Goal: Task Accomplishment & Management: Manage account settings

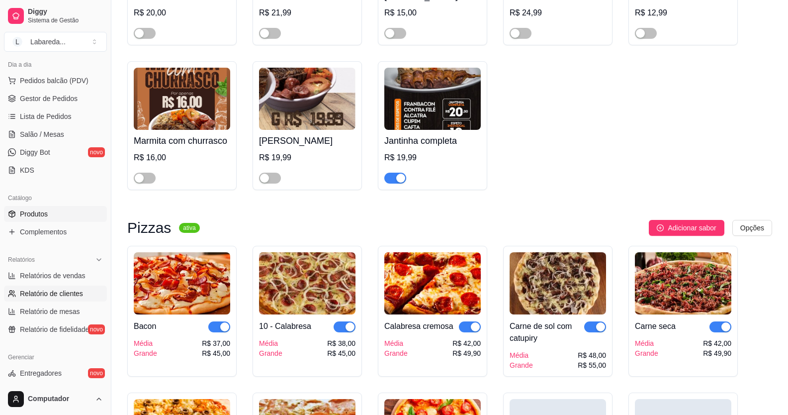
scroll to position [88, 0]
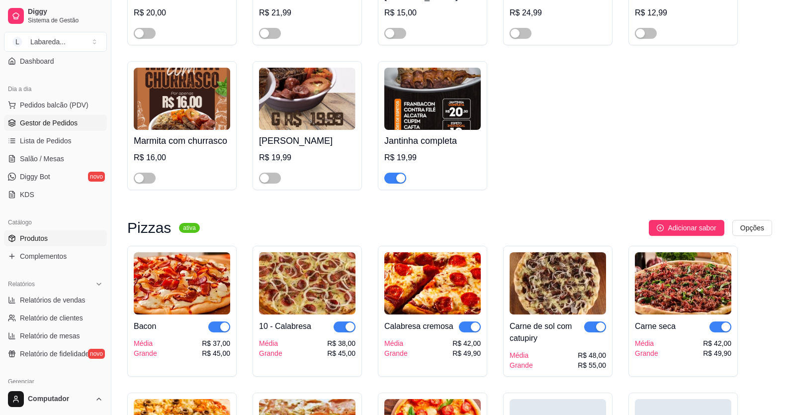
click at [42, 123] on span "Gestor de Pedidos" at bounding box center [49, 123] width 58 height 10
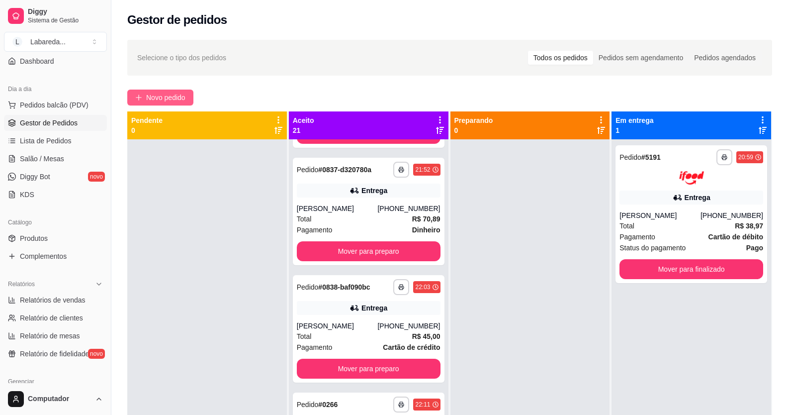
click at [160, 97] on span "Novo pedido" at bounding box center [165, 97] width 39 height 11
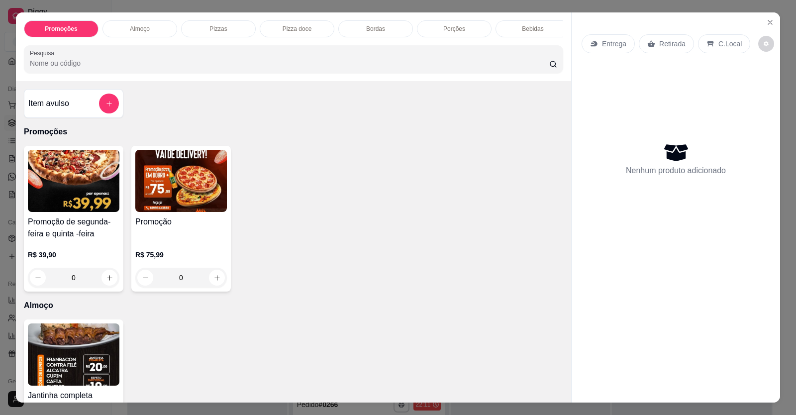
click at [168, 240] on div "Promoção" at bounding box center [181, 228] width 92 height 24
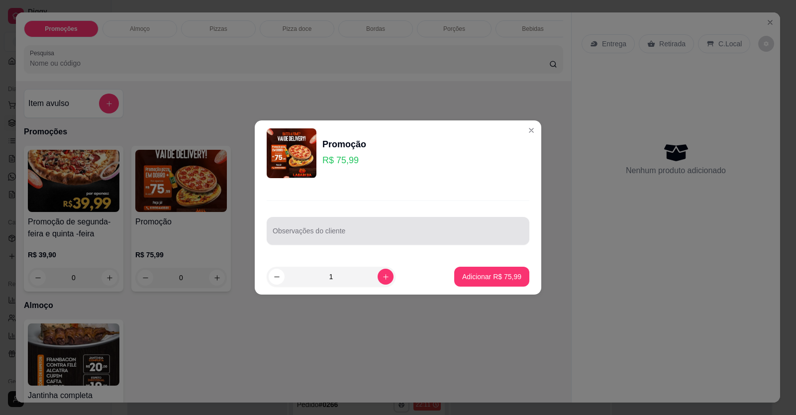
drag, startPoint x: 289, startPoint y: 228, endPoint x: 292, endPoint y: 235, distance: 7.9
click at [289, 229] on div at bounding box center [398, 231] width 251 height 20
click at [276, 234] on input "1 MODA DA CASA 1 1 PORTUGUESA SEM PIMENTÃO" at bounding box center [398, 235] width 251 height 10
click at [363, 233] on input "1 METADE MODA DA CASA 1 1 PORTUGUESA SEM PIMENTÃO" at bounding box center [398, 235] width 251 height 10
click at [360, 235] on input "1 METADE MODA DA CASA 1 1 PORTUGUESA SEM PIMENTÃO" at bounding box center [398, 235] width 251 height 10
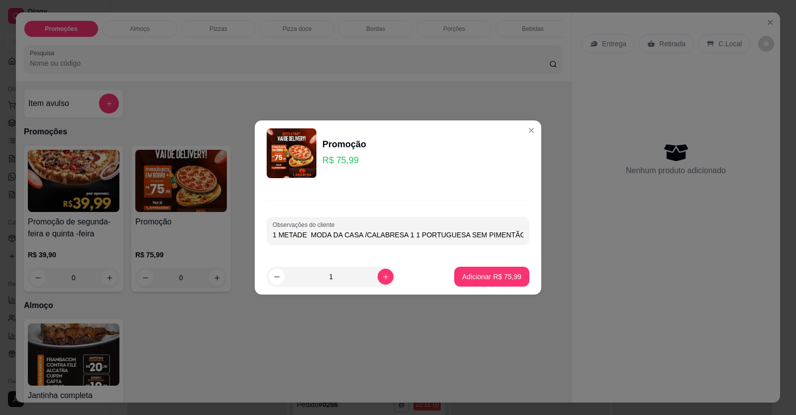
click at [406, 236] on input "1 METADE MODA DA CASA /CALABRESA 1 1 PORTUGUESA SEM PIMENTÃO" at bounding box center [398, 235] width 251 height 10
type input "1 METADE MODA DA CASA /CALABRESA 1 PORTUGUESA SEM PIMENTÃO"
click at [491, 283] on button "Adicionar R$ 75,99" at bounding box center [491, 277] width 75 height 20
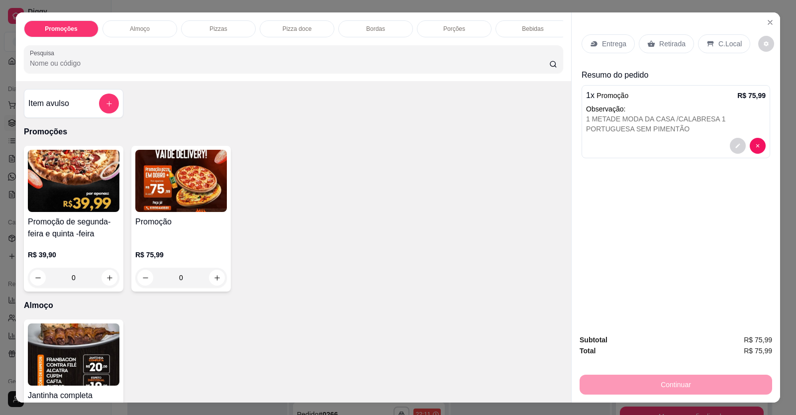
click at [612, 38] on div "Entrega" at bounding box center [608, 43] width 53 height 19
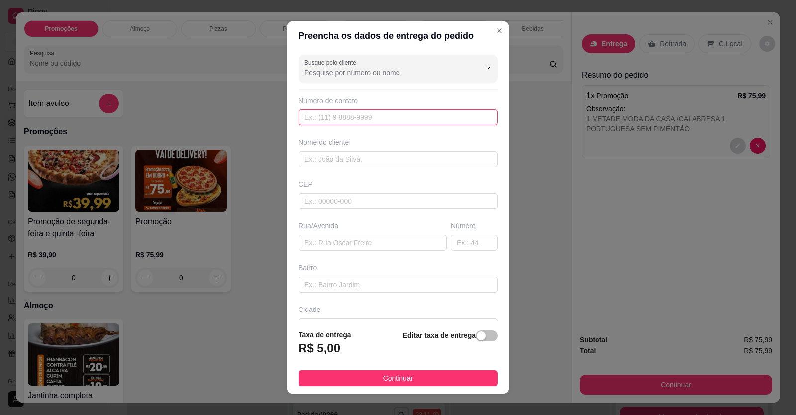
click at [375, 117] on input "text" at bounding box center [397, 117] width 199 height 16
drag, startPoint x: 369, startPoint y: 85, endPoint x: 368, endPoint y: 57, distance: 27.9
click at [371, 80] on div "Busque pelo cliente Número de contato Nome do cliente CEP Rua/[GEOGRAPHIC_DATA]" at bounding box center [398, 186] width 223 height 271
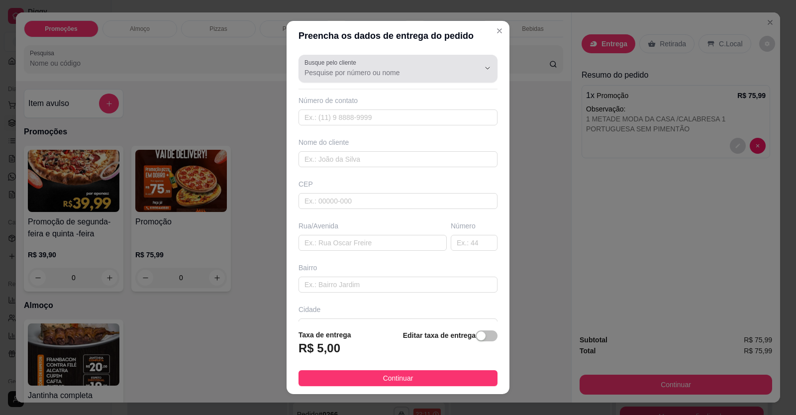
click at [369, 57] on div "Busque pelo cliente" at bounding box center [397, 69] width 199 height 28
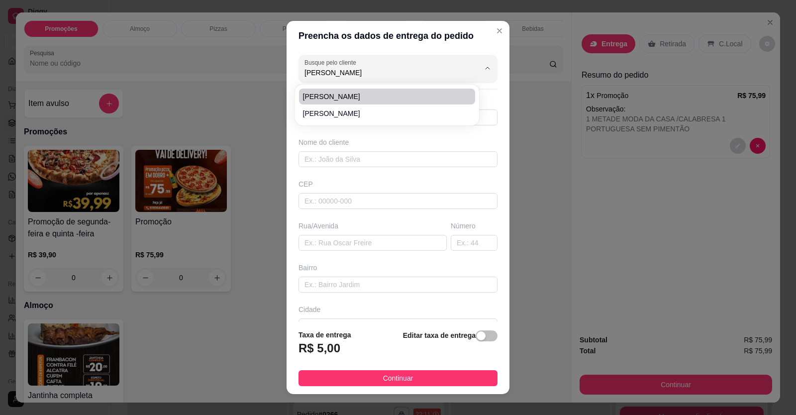
click at [353, 103] on li "[PERSON_NAME]" at bounding box center [387, 97] width 176 height 16
type input "[PERSON_NAME]"
type input "61998444930"
type input "[PERSON_NAME]"
type input "Rua 15 com avenida circular [GEOGRAPHIC_DATA]"
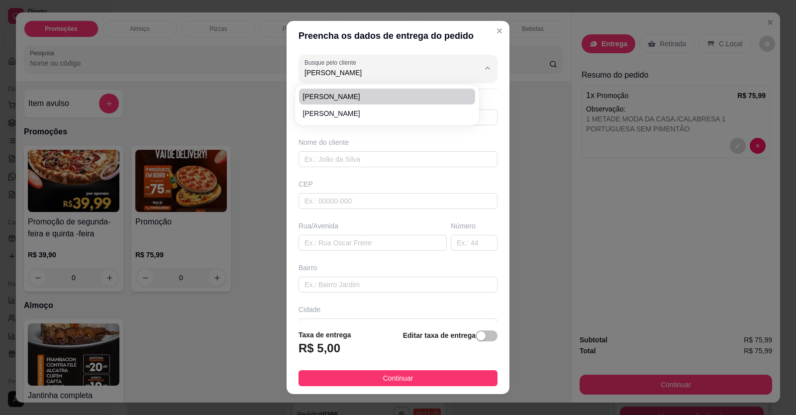
type input "LOCALIZAÇÃO"
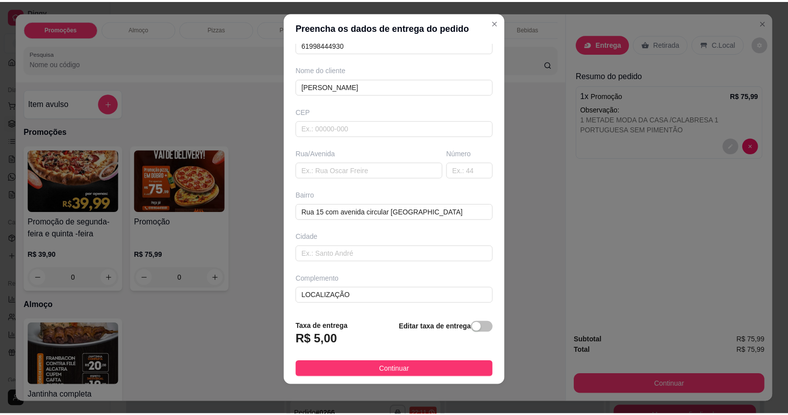
scroll to position [11, 0]
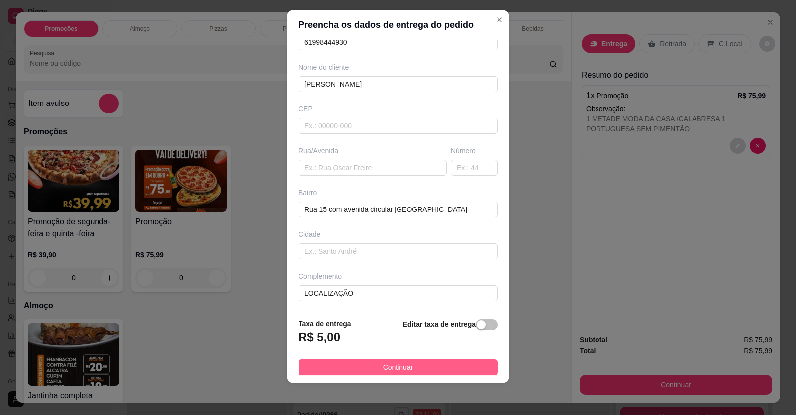
type input "[PERSON_NAME]"
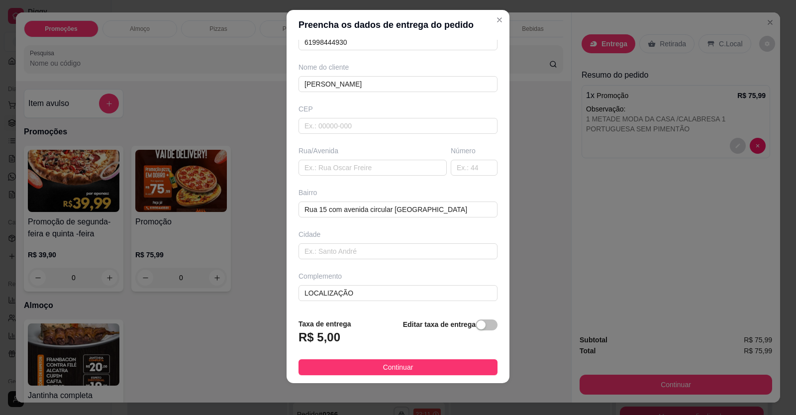
drag, startPoint x: 388, startPoint y: 361, endPoint x: 413, endPoint y: 372, distance: 28.1
click at [391, 362] on button "Continuar" at bounding box center [397, 367] width 199 height 16
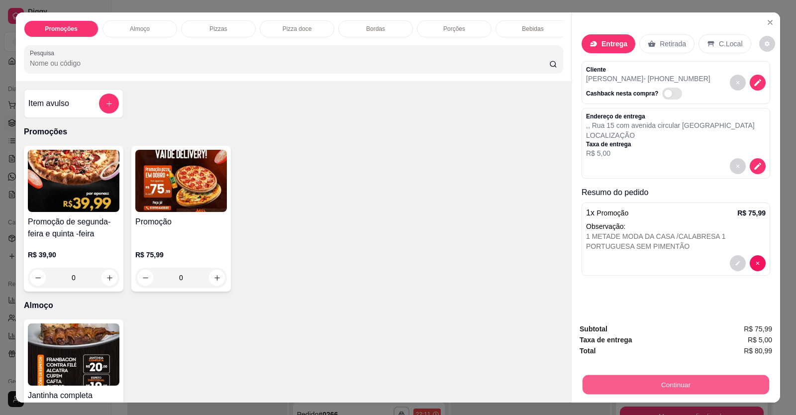
click at [601, 386] on button "Continuar" at bounding box center [676, 384] width 187 height 19
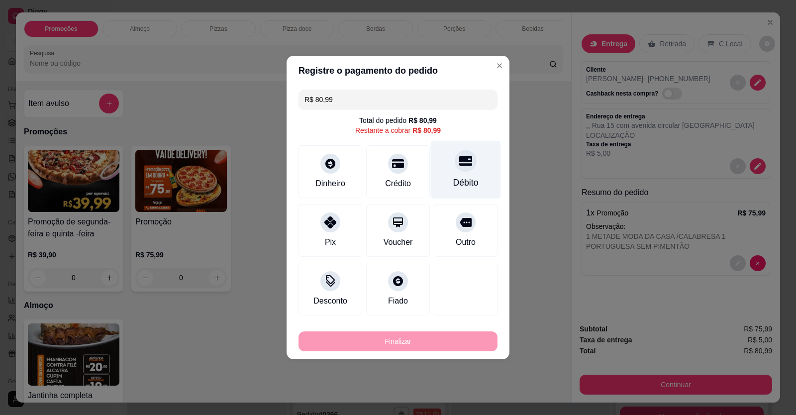
click at [462, 168] on div at bounding box center [466, 161] width 22 height 22
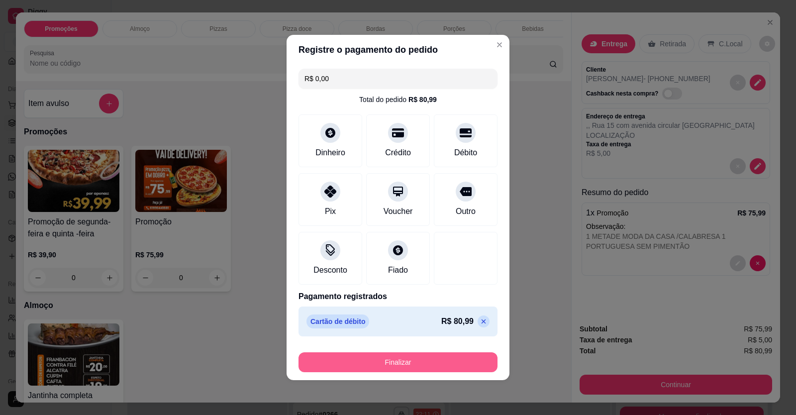
click at [451, 366] on button "Finalizar" at bounding box center [397, 362] width 199 height 20
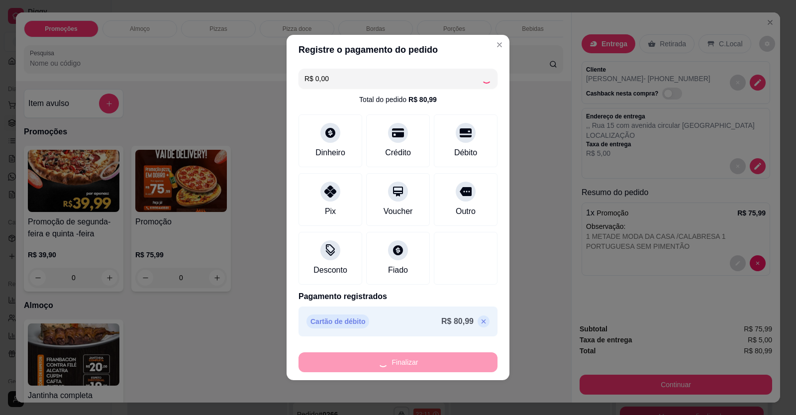
type input "-R$ 80,99"
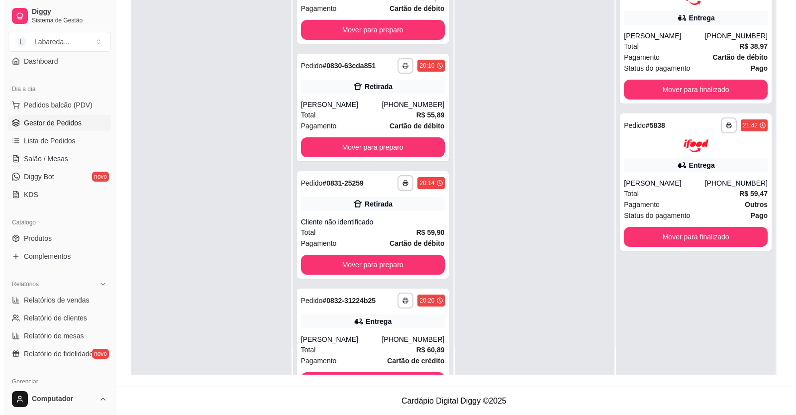
scroll to position [847, 0]
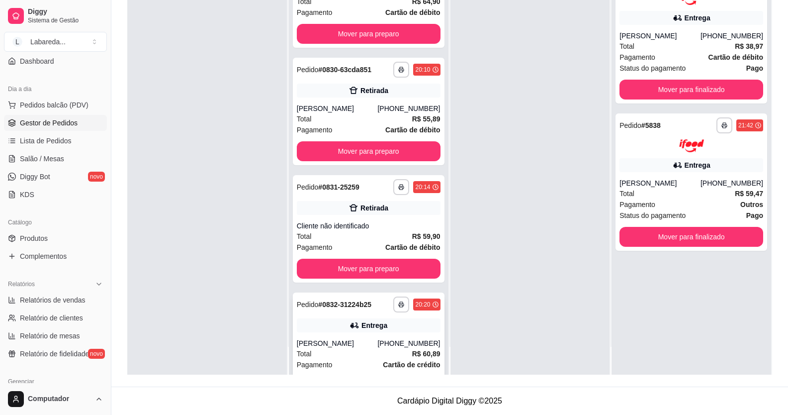
click at [347, 342] on div "[PERSON_NAME]" at bounding box center [337, 343] width 81 height 10
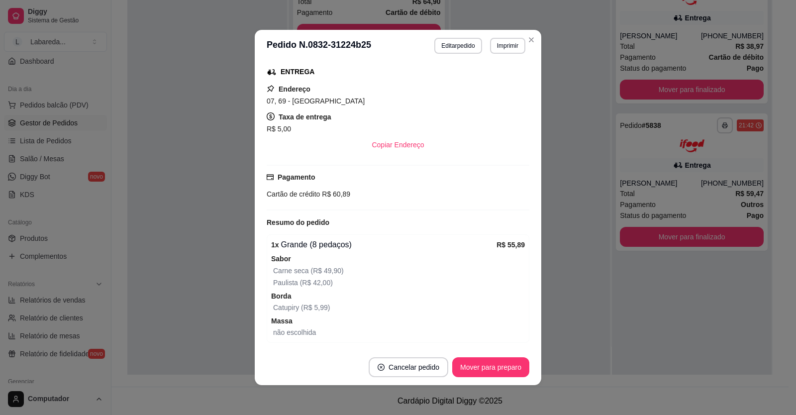
scroll to position [243, 0]
click at [470, 48] on button "Editar pedido" at bounding box center [457, 46] width 47 height 16
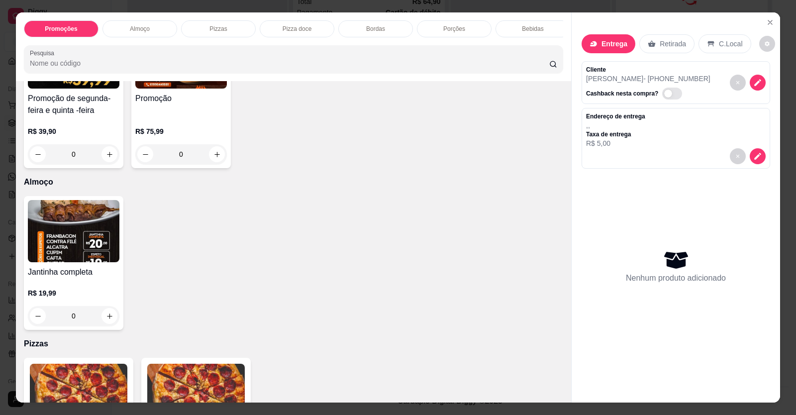
scroll to position [249, 0]
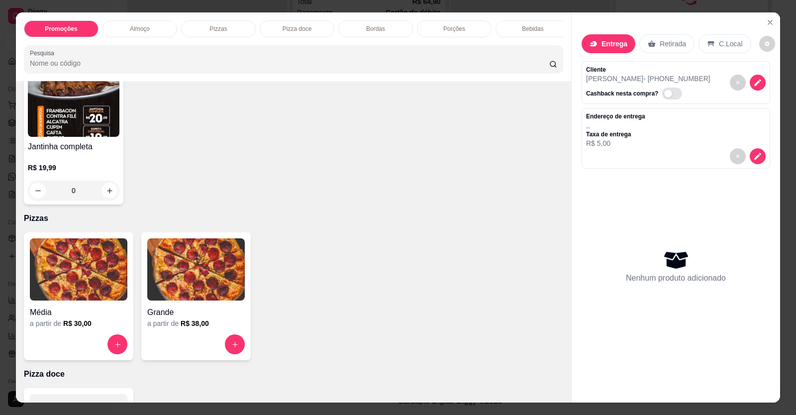
click at [168, 308] on div "Grande" at bounding box center [196, 309] width 98 height 18
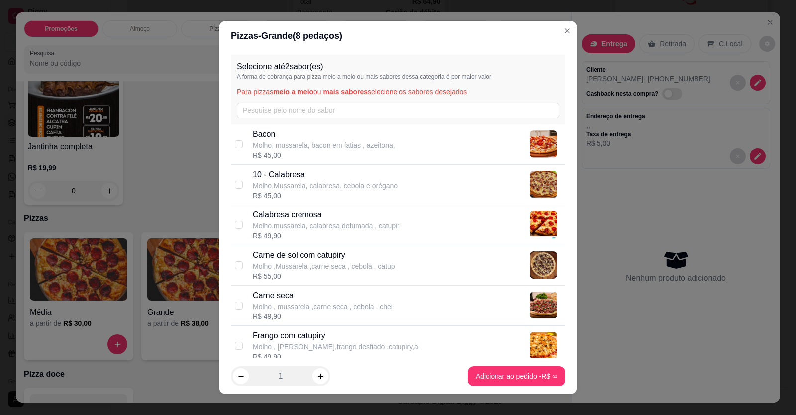
click at [283, 261] on p "Molho ,Mussarela ,carne seca , cebola , catup" at bounding box center [324, 266] width 142 height 10
checkbox input "true"
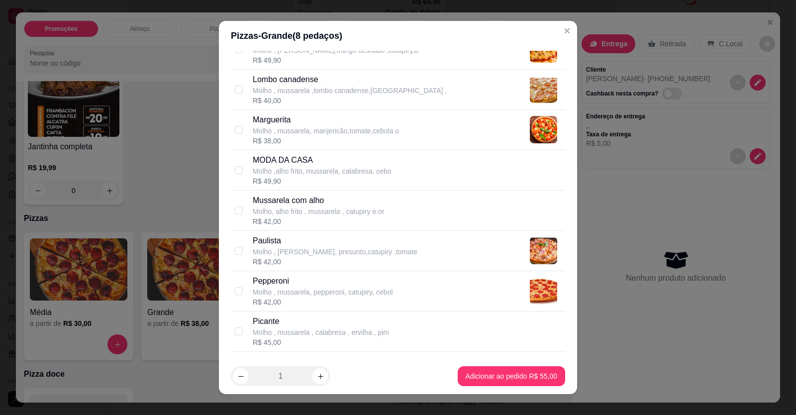
scroll to position [298, 0]
click at [278, 253] on p "Molho , [PERSON_NAME], presunto,catupiry ,tomate" at bounding box center [335, 250] width 165 height 10
checkbox input "true"
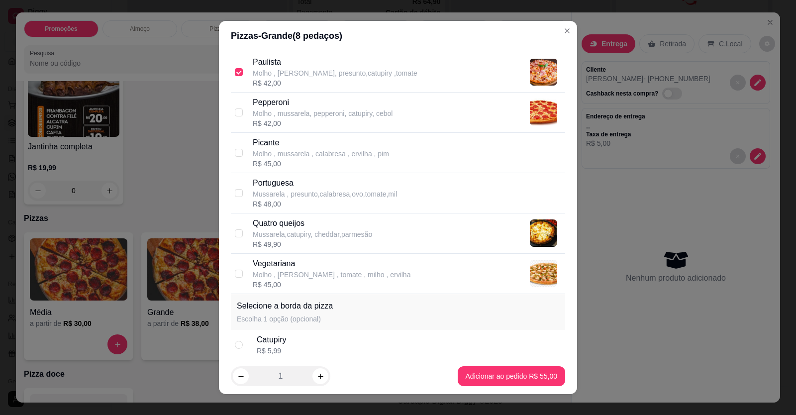
scroll to position [497, 0]
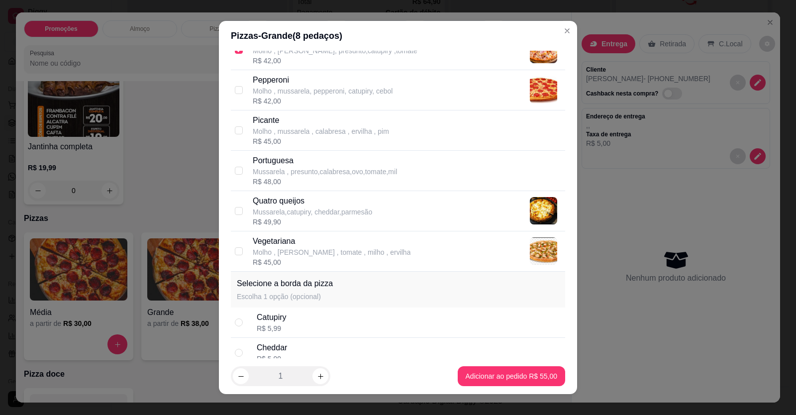
drag, startPoint x: 301, startPoint y: 318, endPoint x: 316, endPoint y: 329, distance: 18.5
click at [300, 318] on div "Catupiry R$ 5,99" at bounding box center [409, 322] width 304 height 22
radio input "true"
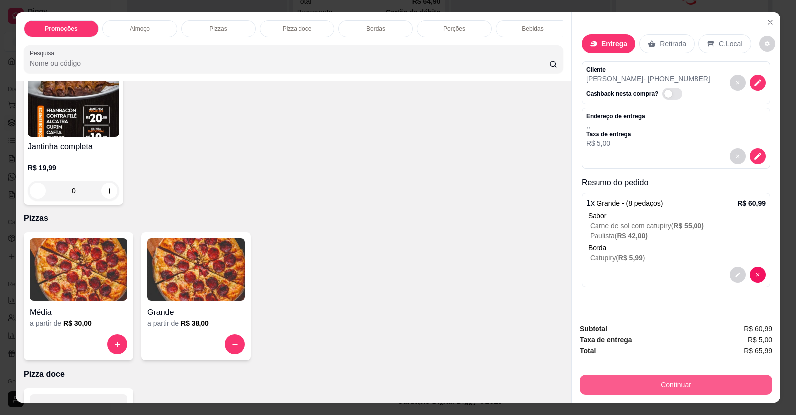
click at [675, 386] on button "Continuar" at bounding box center [676, 385] width 193 height 20
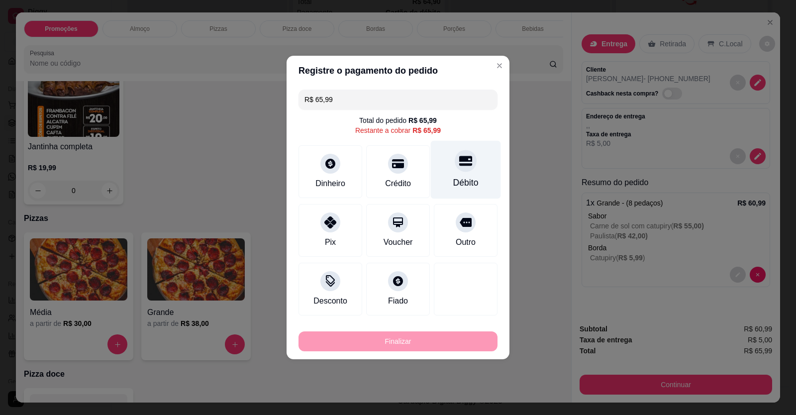
click at [465, 175] on div "Débito" at bounding box center [466, 170] width 70 height 58
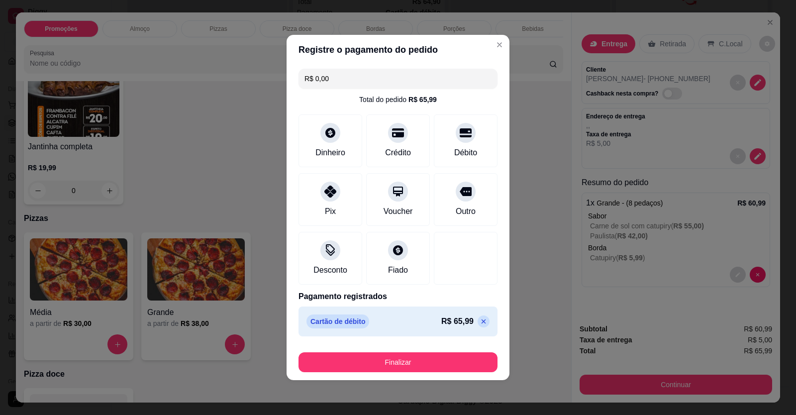
click at [442, 361] on button "Finalizar" at bounding box center [397, 362] width 199 height 20
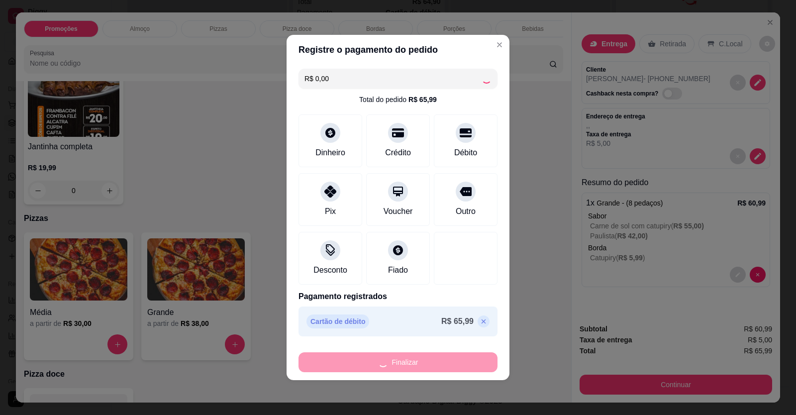
type input "-R$ 65,99"
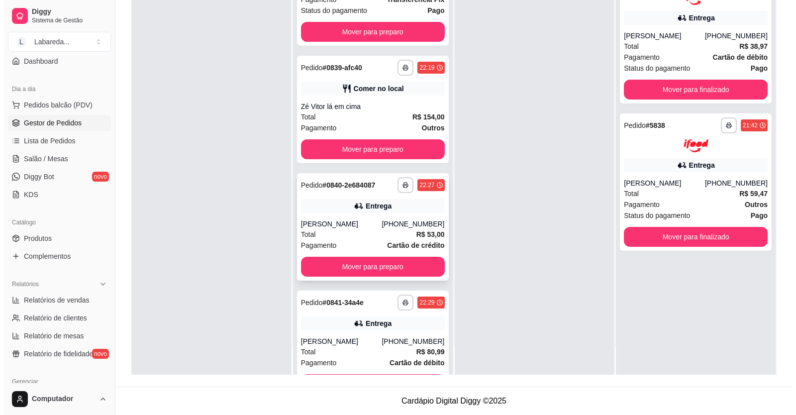
scroll to position [2091, 0]
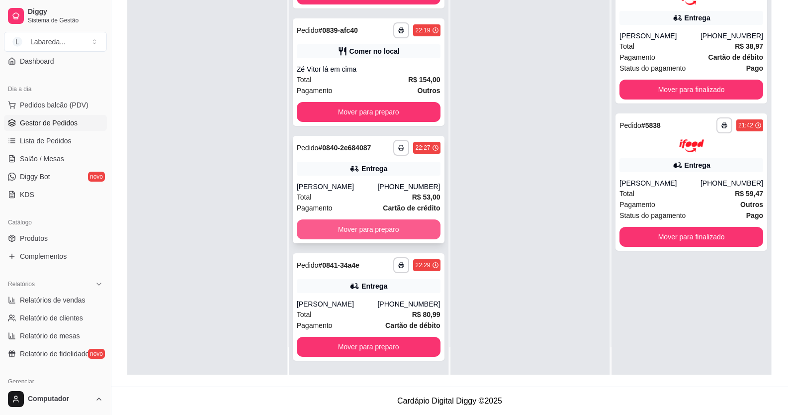
click at [367, 185] on div "[PERSON_NAME]" at bounding box center [337, 187] width 81 height 10
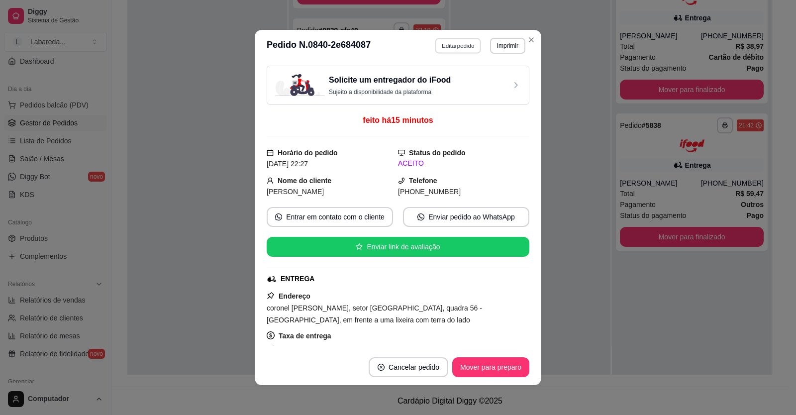
click at [459, 48] on button "Editar pedido" at bounding box center [458, 45] width 46 height 15
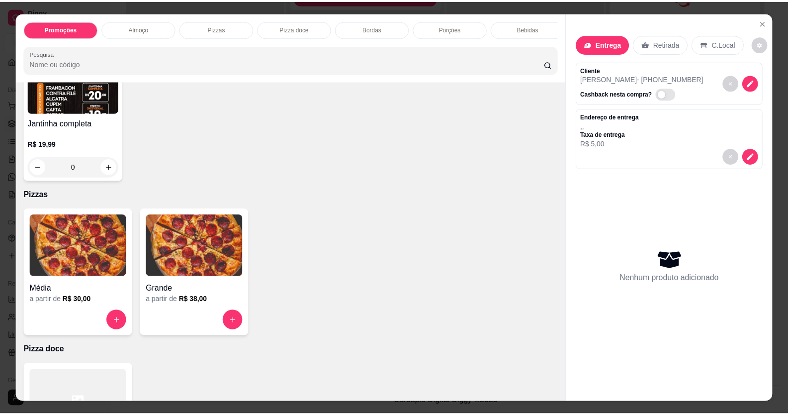
scroll to position [348, 0]
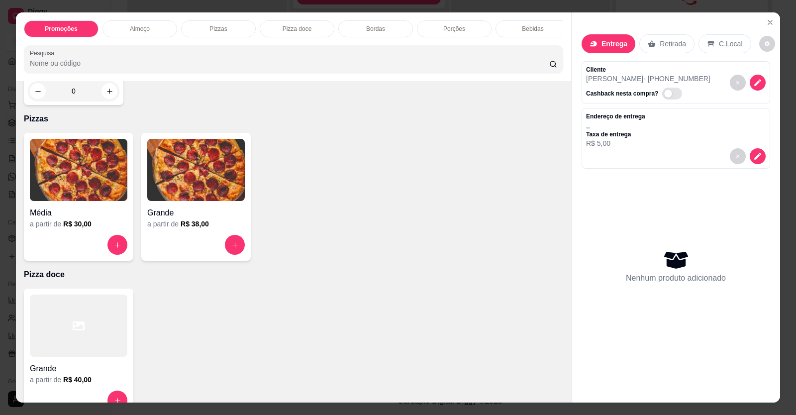
click at [161, 219] on h4 "Grande" at bounding box center [196, 213] width 98 height 12
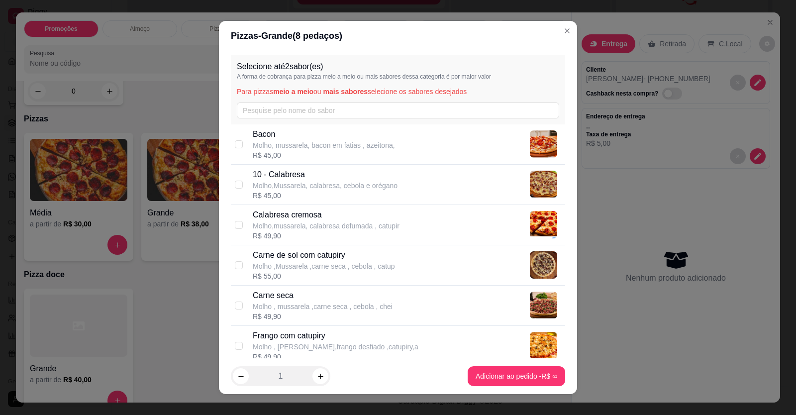
click at [300, 254] on p "Carne de sol com catupiry" at bounding box center [324, 255] width 142 height 12
checkbox input "true"
drag, startPoint x: 282, startPoint y: 335, endPoint x: 284, endPoint y: 340, distance: 5.4
click at [282, 336] on p "Frango com catupiry" at bounding box center [336, 336] width 166 height 12
checkbox input "true"
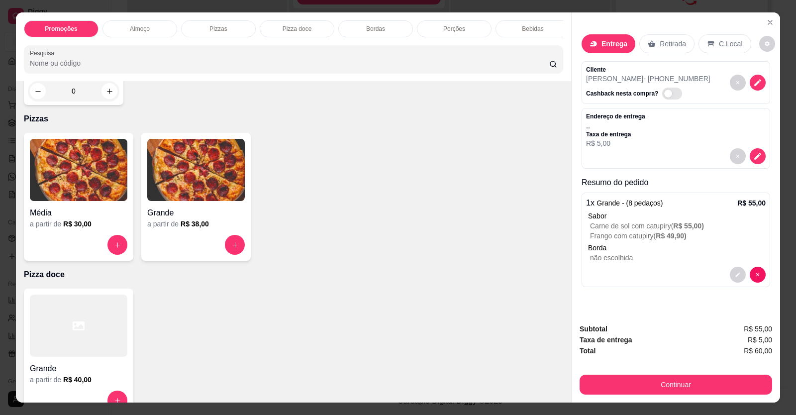
click at [697, 373] on div "Continuar" at bounding box center [676, 383] width 193 height 22
click at [684, 383] on button "Continuar" at bounding box center [676, 385] width 193 height 20
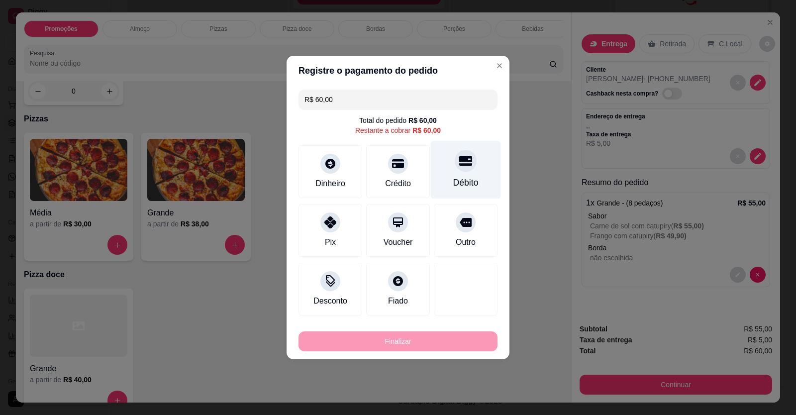
click at [461, 175] on div "Débito" at bounding box center [466, 170] width 70 height 58
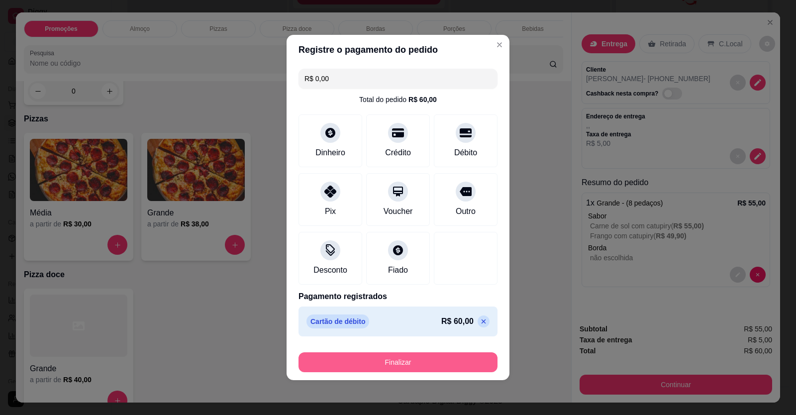
click at [424, 358] on button "Finalizar" at bounding box center [397, 362] width 199 height 20
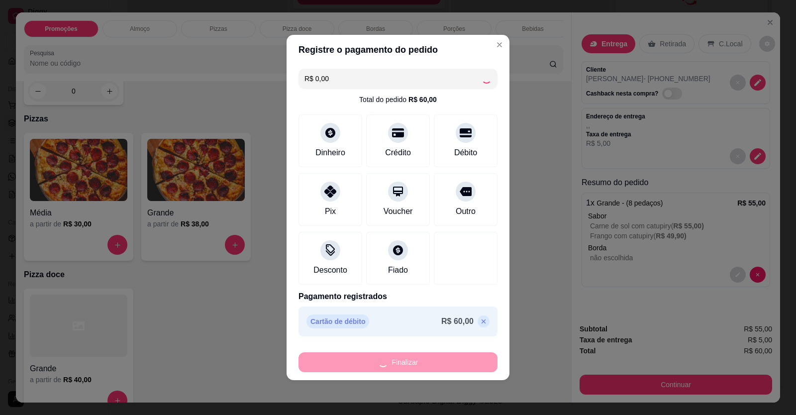
type input "-R$ 60,00"
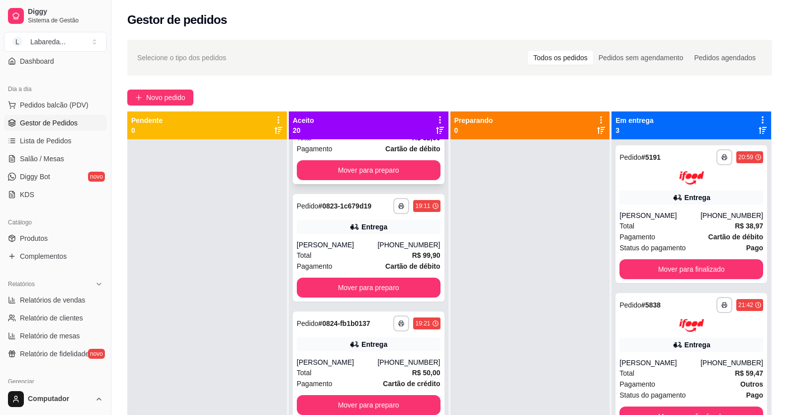
scroll to position [0, 0]
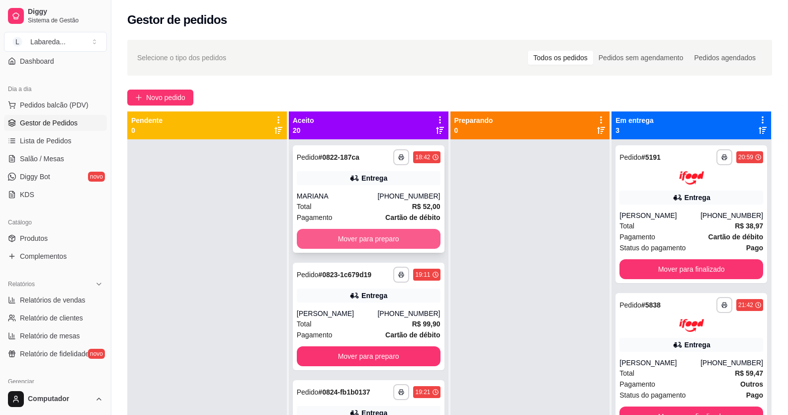
click at [381, 237] on button "Mover para preparo" at bounding box center [369, 239] width 144 height 20
click at [385, 236] on div "Mover para preparo" at bounding box center [369, 239] width 144 height 20
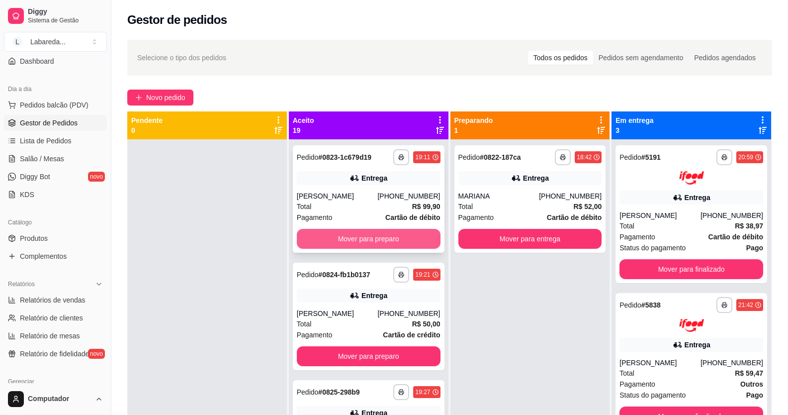
click at [414, 238] on button "Mover para preparo" at bounding box center [369, 239] width 144 height 20
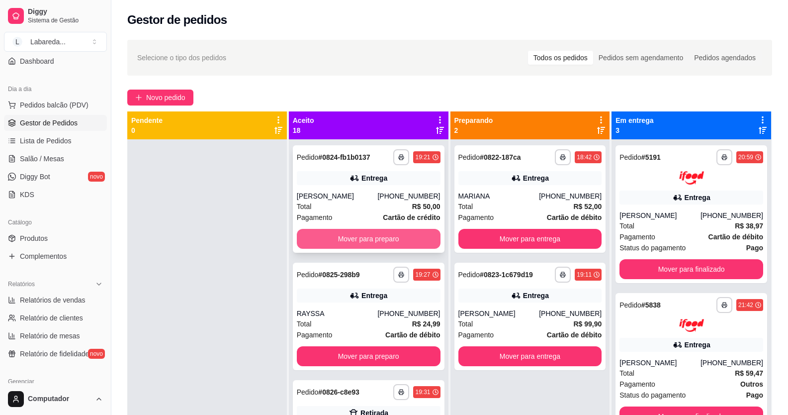
click at [395, 232] on button "Mover para preparo" at bounding box center [369, 239] width 144 height 20
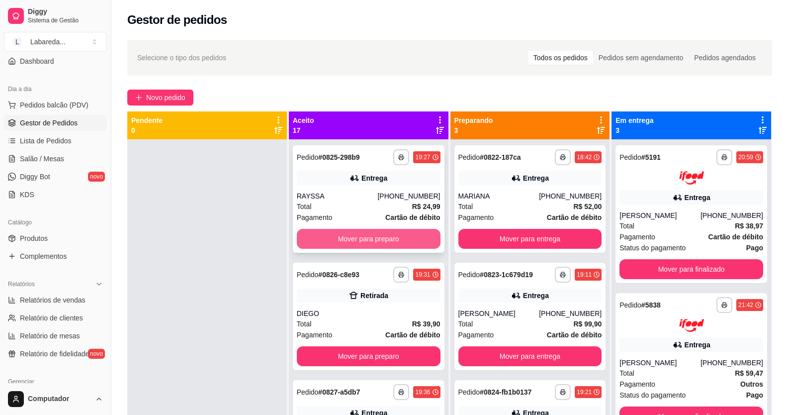
click at [392, 241] on button "Mover para preparo" at bounding box center [369, 239] width 144 height 20
click at [401, 244] on button "Mover para preparo" at bounding box center [369, 239] width 144 height 20
click at [411, 243] on button "Mover para preparo" at bounding box center [368, 238] width 139 height 19
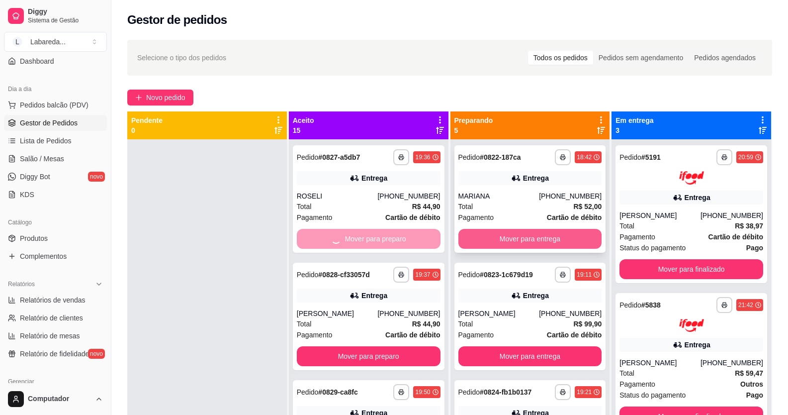
click at [495, 245] on button "Mover para entrega" at bounding box center [531, 239] width 144 height 20
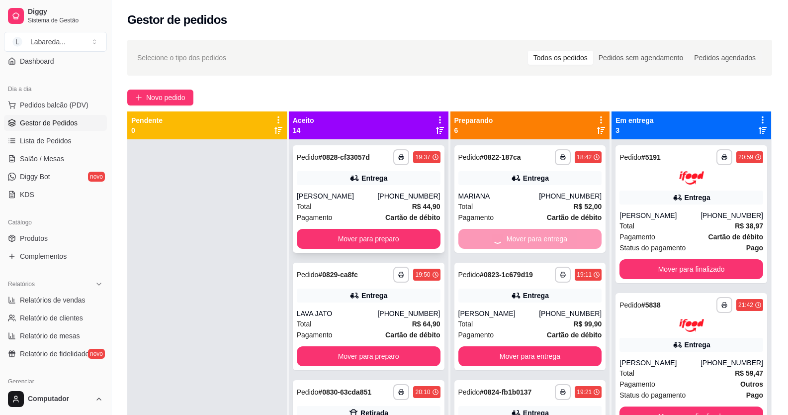
click at [407, 244] on button "Mover para preparo" at bounding box center [369, 239] width 144 height 20
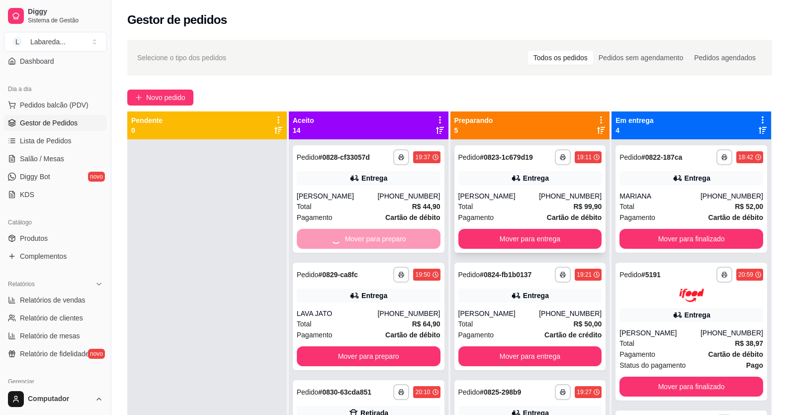
click at [496, 249] on div "**********" at bounding box center [531, 198] width 152 height 107
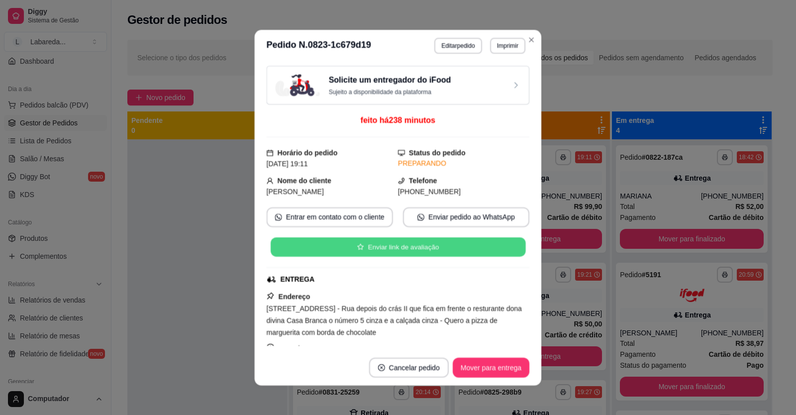
click at [404, 243] on button "Enviar link de avaliação" at bounding box center [398, 246] width 255 height 19
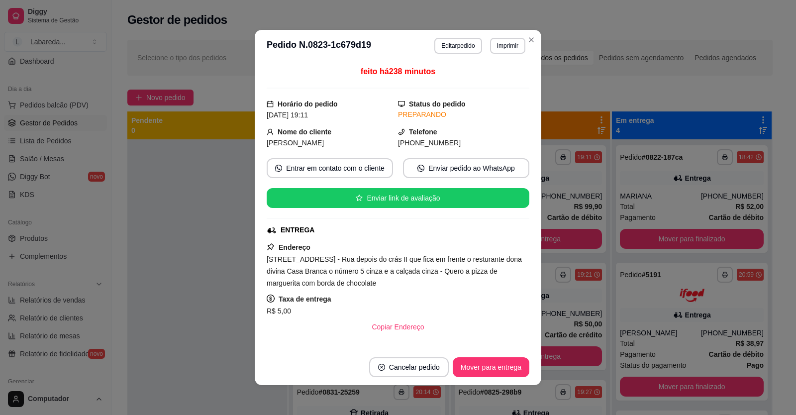
drag, startPoint x: 532, startPoint y: 216, endPoint x: 542, endPoint y: 218, distance: 10.1
click at [537, 216] on div "feito há 238 minutos Horário do pedido [DATE] 19:11 Status do pedido PREPARANDO…" at bounding box center [398, 206] width 287 height 288
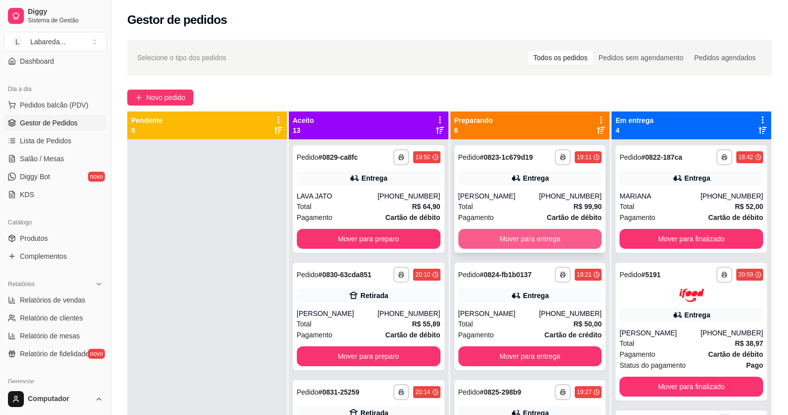
click at [529, 244] on button "Mover para entrega" at bounding box center [531, 239] width 144 height 20
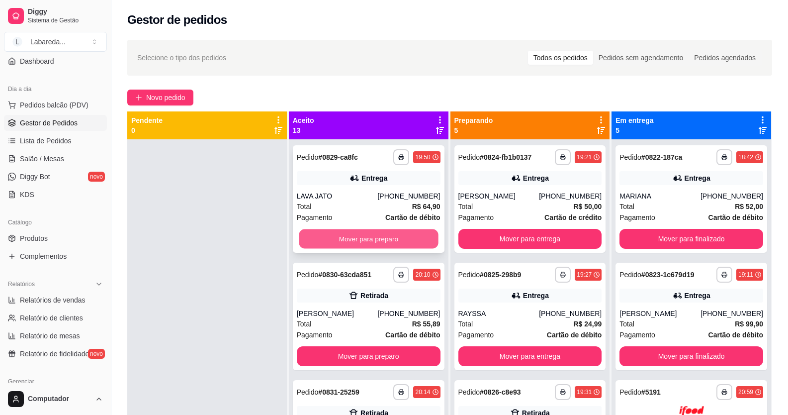
click at [418, 240] on button "Mover para preparo" at bounding box center [368, 238] width 139 height 19
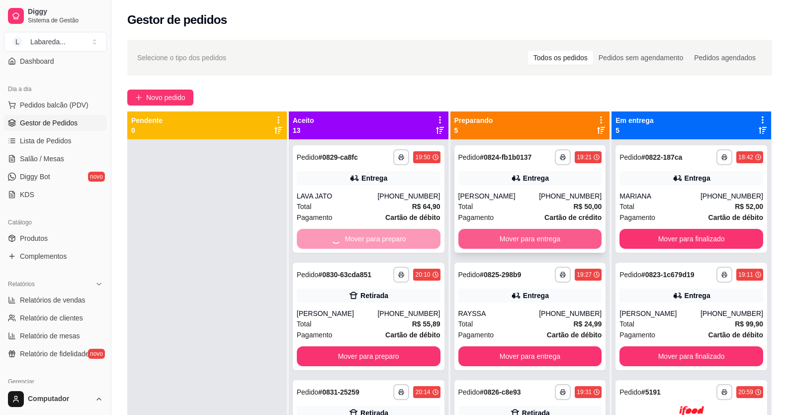
click at [522, 231] on button "Mover para entrega" at bounding box center [531, 239] width 144 height 20
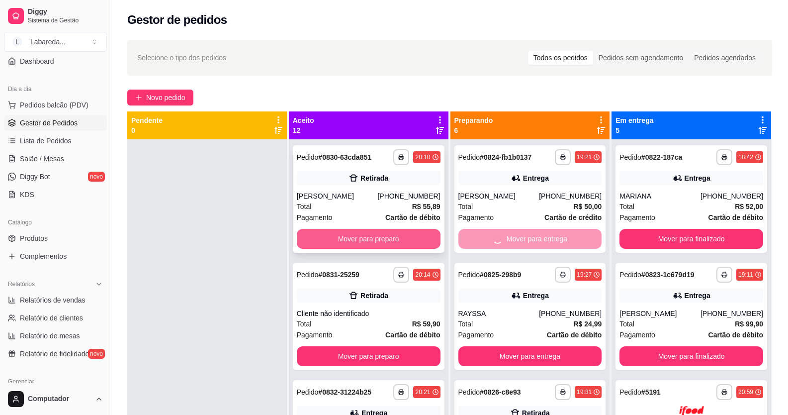
click at [368, 238] on button "Mover para preparo" at bounding box center [369, 239] width 144 height 20
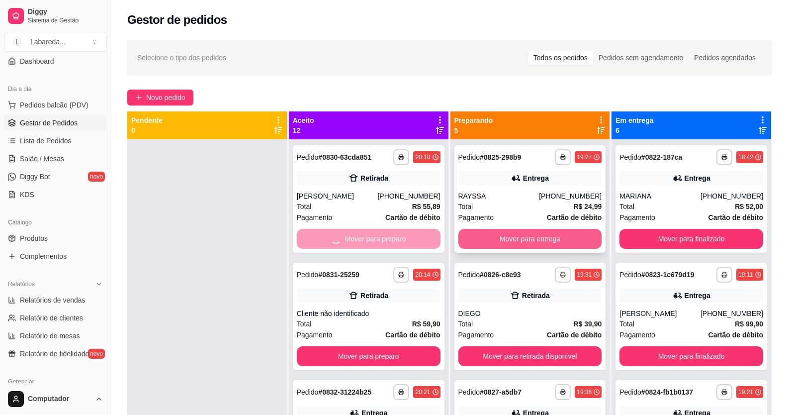
click at [496, 243] on button "Mover para entrega" at bounding box center [531, 239] width 144 height 20
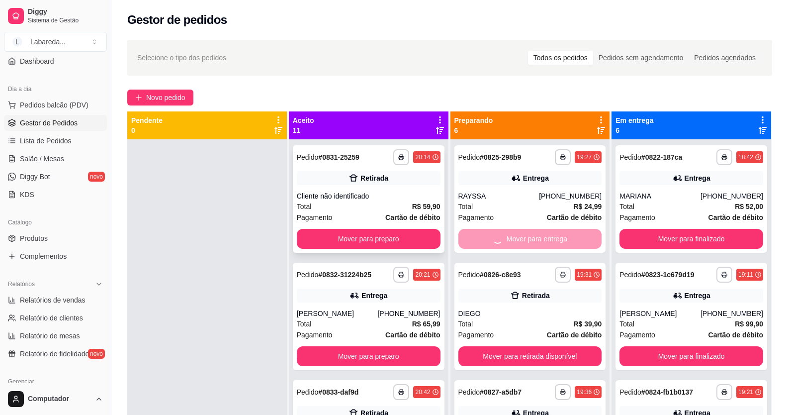
click at [395, 239] on button "Mover para preparo" at bounding box center [369, 239] width 144 height 20
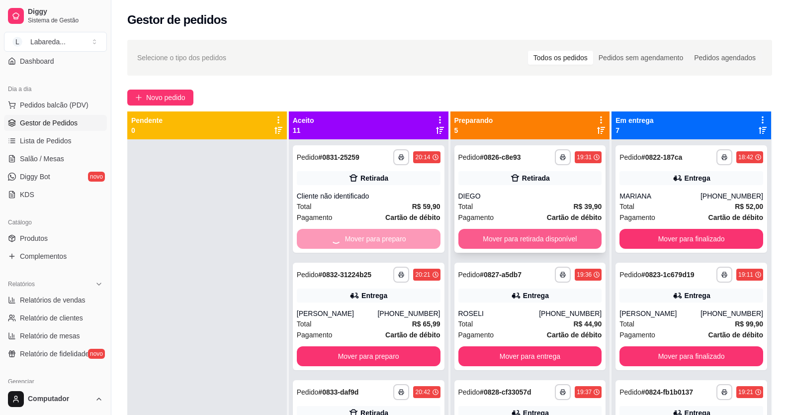
click at [493, 232] on button "Mover para retirada disponível" at bounding box center [531, 239] width 144 height 20
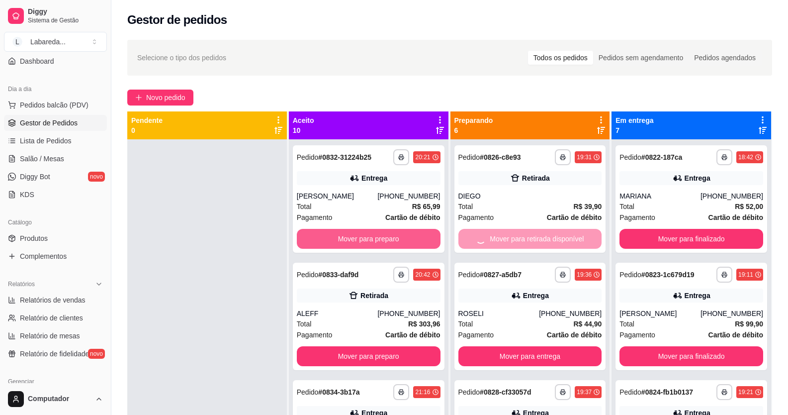
click at [404, 237] on button "Mover para preparo" at bounding box center [369, 239] width 144 height 20
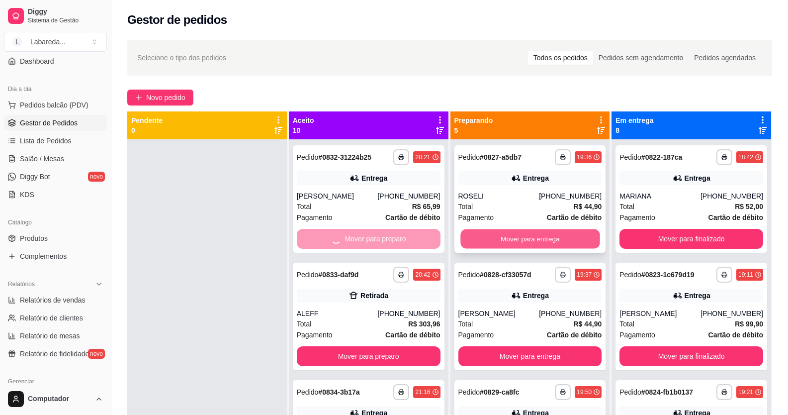
click at [490, 231] on button "Mover para entrega" at bounding box center [530, 238] width 139 height 19
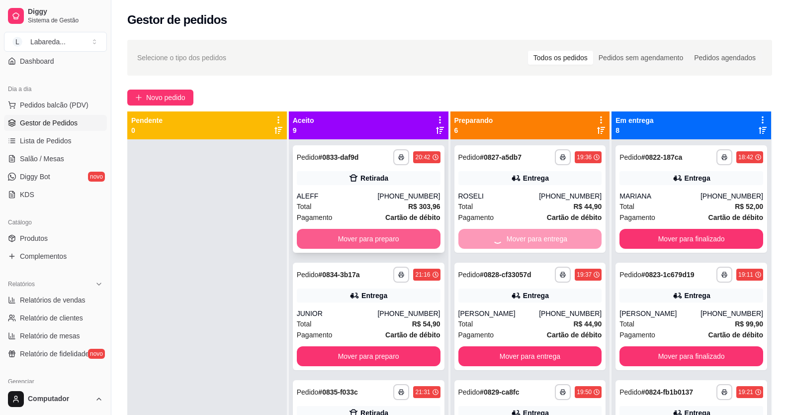
click at [399, 231] on button "Mover para preparo" at bounding box center [369, 239] width 144 height 20
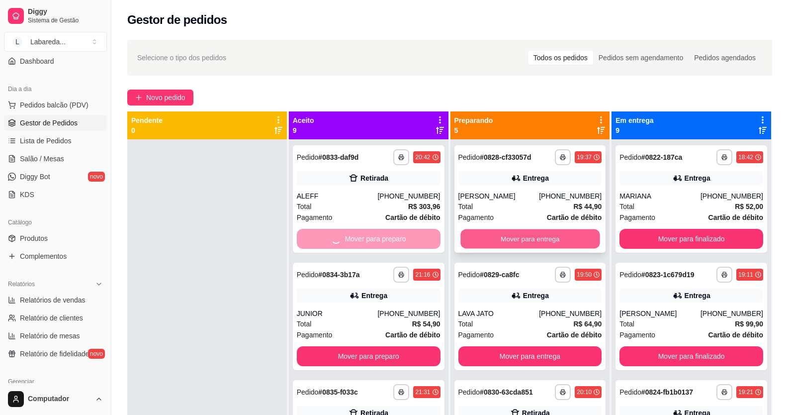
click at [505, 242] on button "Mover para entrega" at bounding box center [530, 238] width 139 height 19
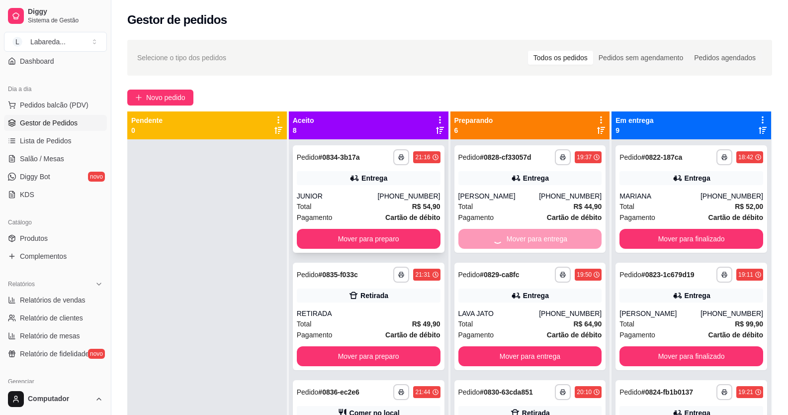
click at [398, 231] on button "Mover para preparo" at bounding box center [369, 239] width 144 height 20
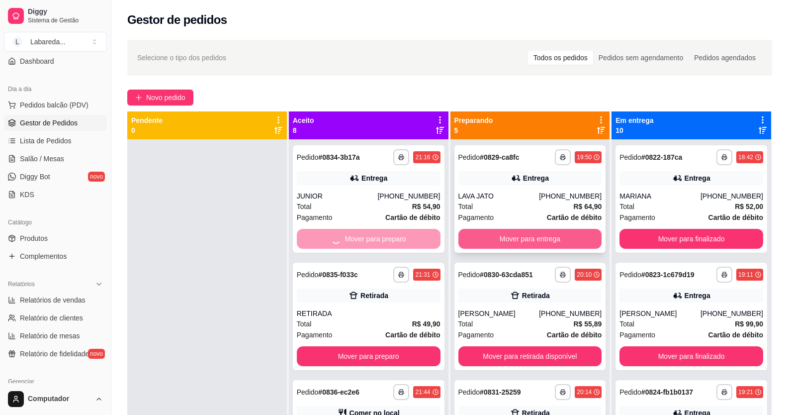
click at [499, 239] on button "Mover para entrega" at bounding box center [531, 239] width 144 height 20
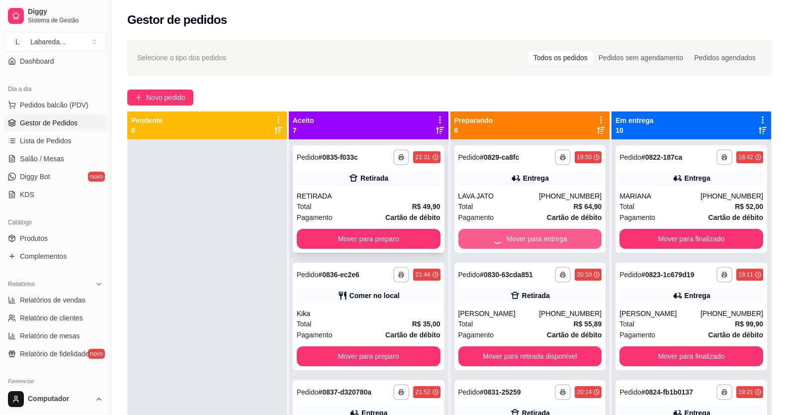
click at [418, 244] on button "Mover para preparo" at bounding box center [369, 239] width 144 height 20
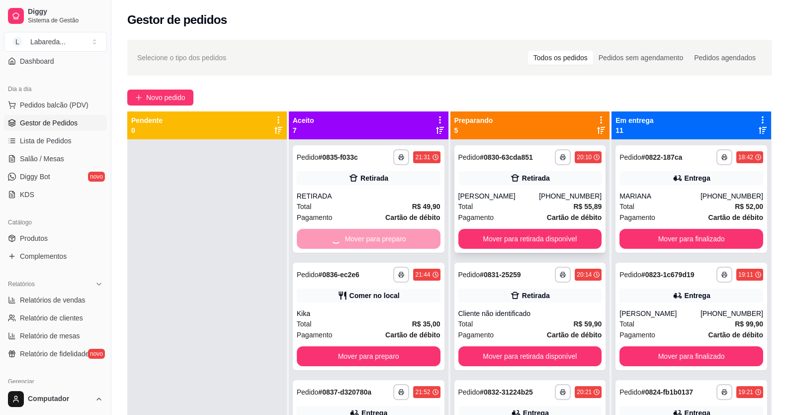
click at [460, 236] on button "Mover para retirada disponível" at bounding box center [531, 239] width 144 height 20
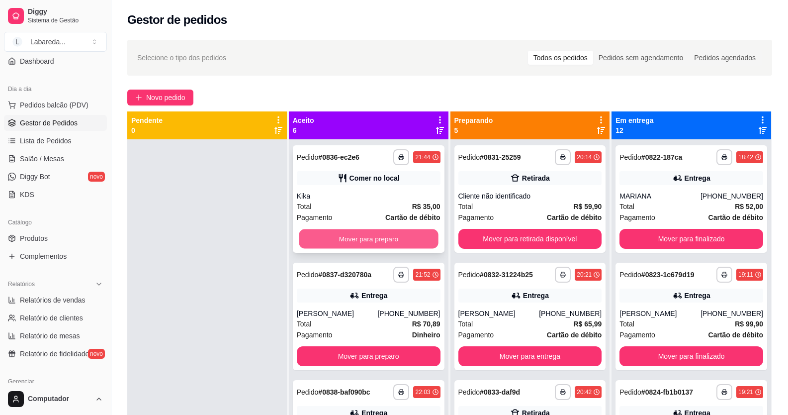
click at [419, 240] on button "Mover para preparo" at bounding box center [368, 238] width 139 height 19
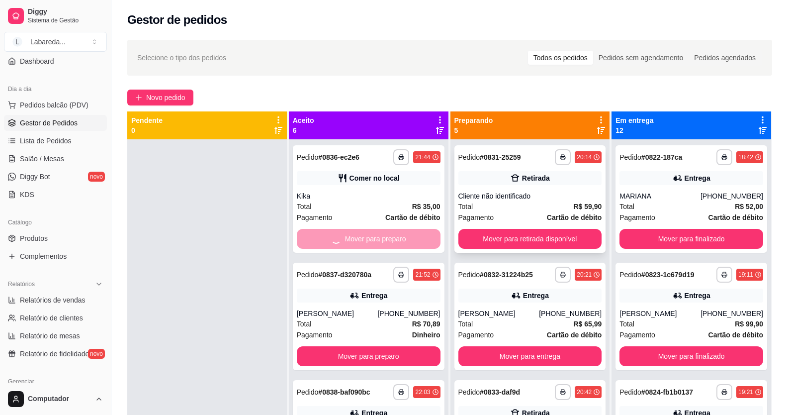
click at [492, 238] on button "Mover para retirada disponível" at bounding box center [531, 239] width 144 height 20
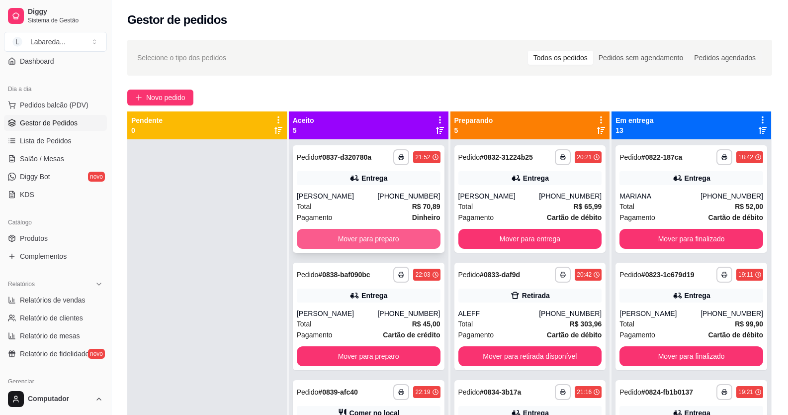
click at [414, 240] on button "Mover para preparo" at bounding box center [369, 239] width 144 height 20
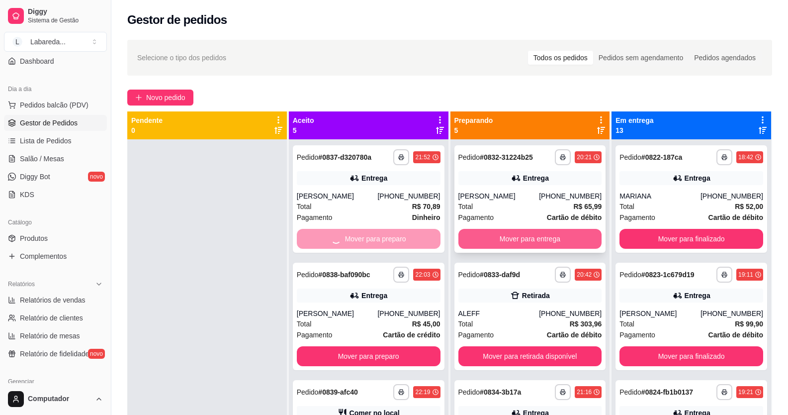
click at [493, 242] on button "Mover para entrega" at bounding box center [531, 239] width 144 height 20
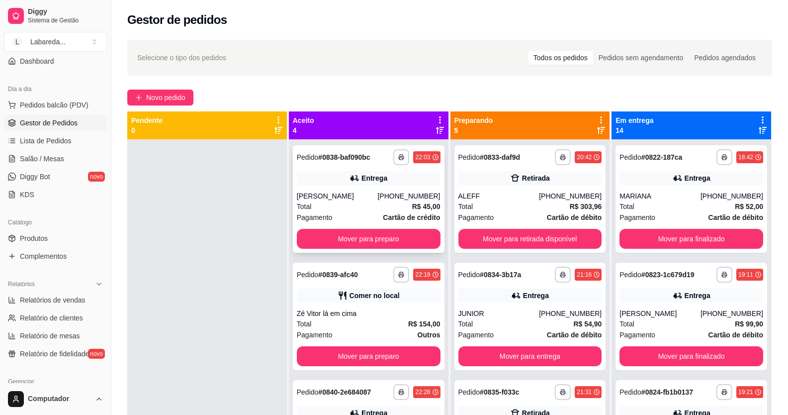
click at [421, 240] on button "Mover para preparo" at bounding box center [369, 239] width 144 height 20
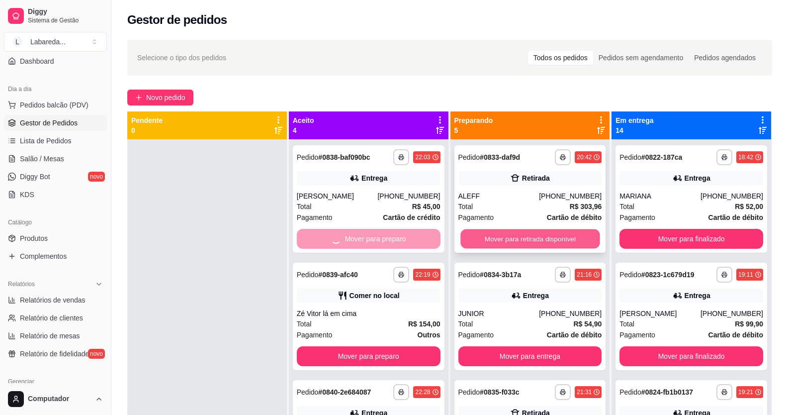
click at [479, 232] on button "Mover para retirada disponível" at bounding box center [530, 238] width 139 height 19
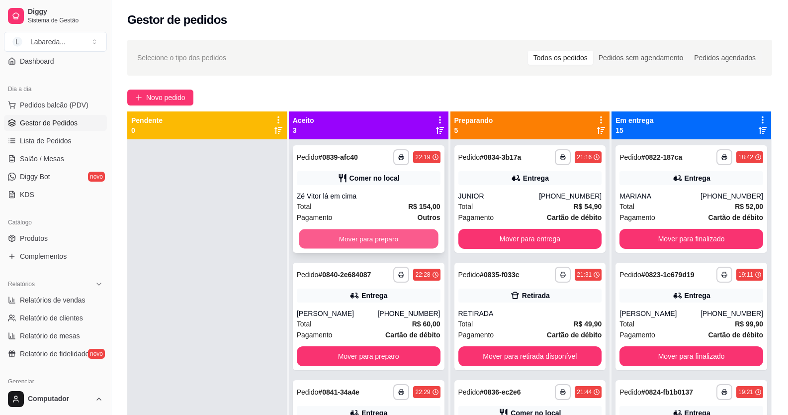
click at [424, 233] on button "Mover para preparo" at bounding box center [368, 238] width 139 height 19
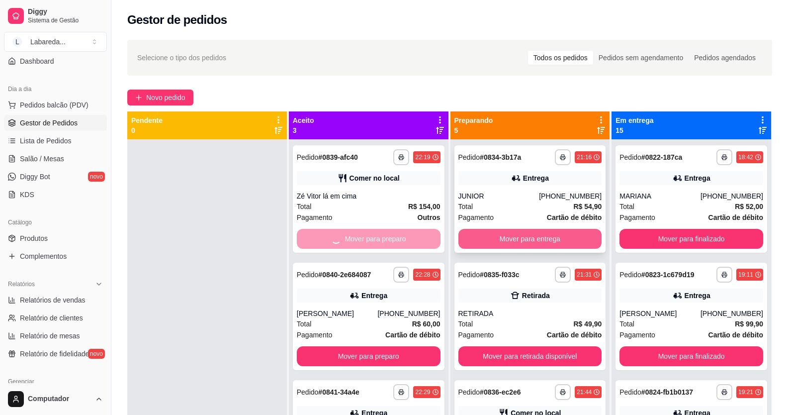
click at [501, 239] on button "Mover para entrega" at bounding box center [531, 239] width 144 height 20
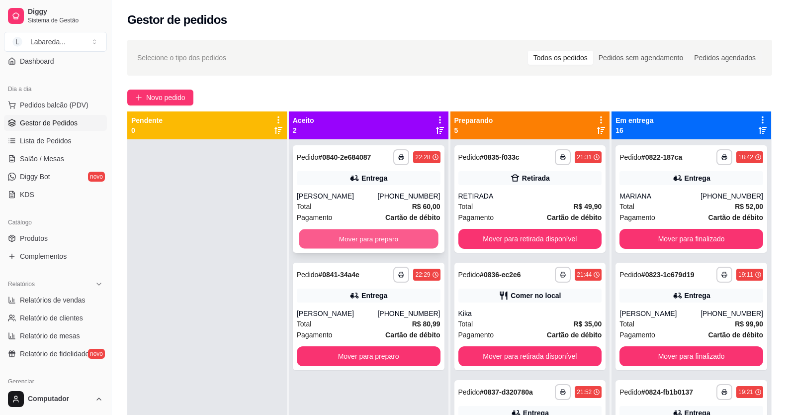
click at [420, 240] on button "Mover para preparo" at bounding box center [368, 238] width 139 height 19
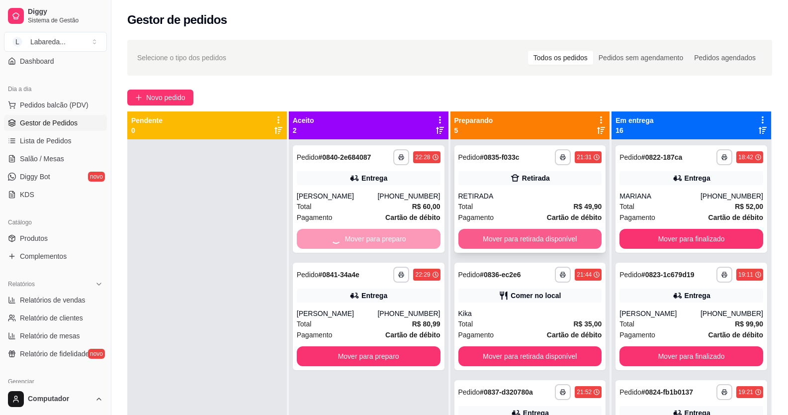
click at [506, 240] on button "Mover para retirada disponível" at bounding box center [531, 239] width 144 height 20
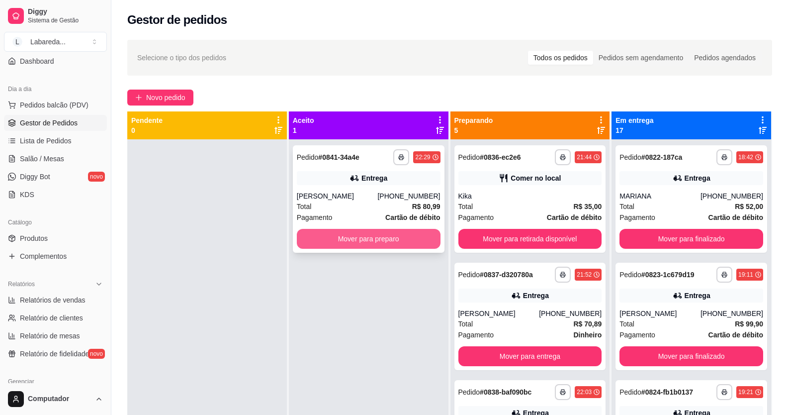
click at [423, 237] on button "Mover para preparo" at bounding box center [369, 239] width 144 height 20
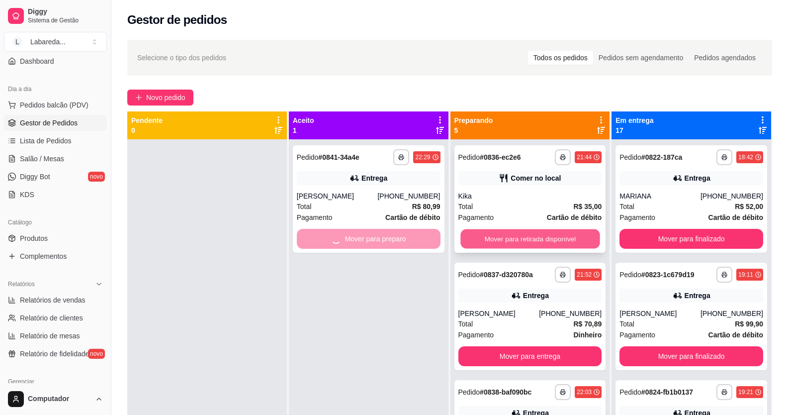
click at [513, 239] on button "Mover para retirada disponível" at bounding box center [530, 238] width 139 height 19
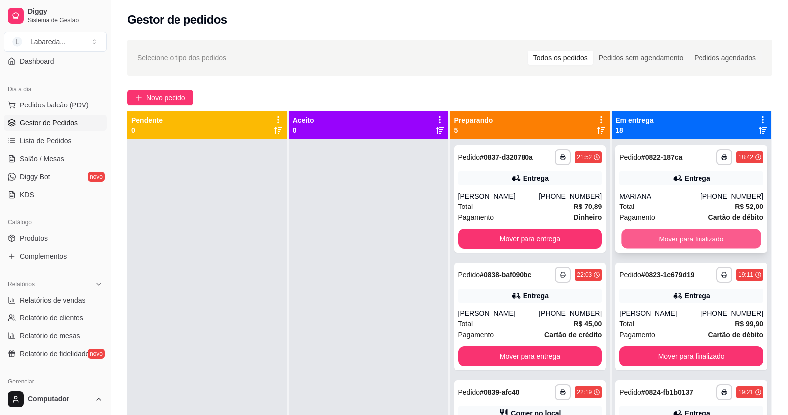
click at [651, 237] on button "Mover para finalizado" at bounding box center [691, 238] width 139 height 19
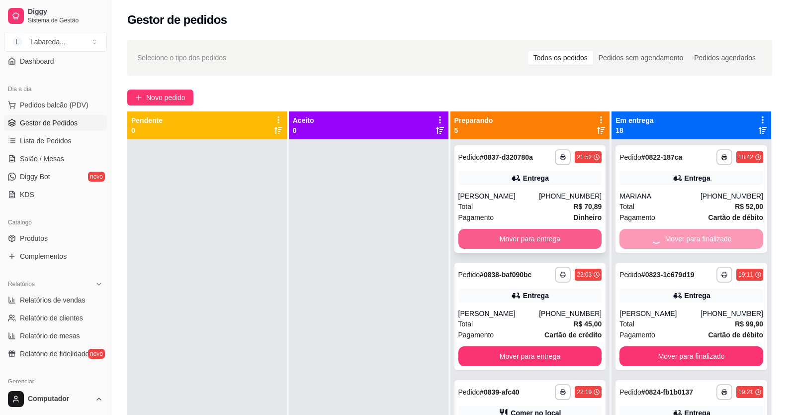
click at [564, 236] on button "Mover para entrega" at bounding box center [531, 239] width 144 height 20
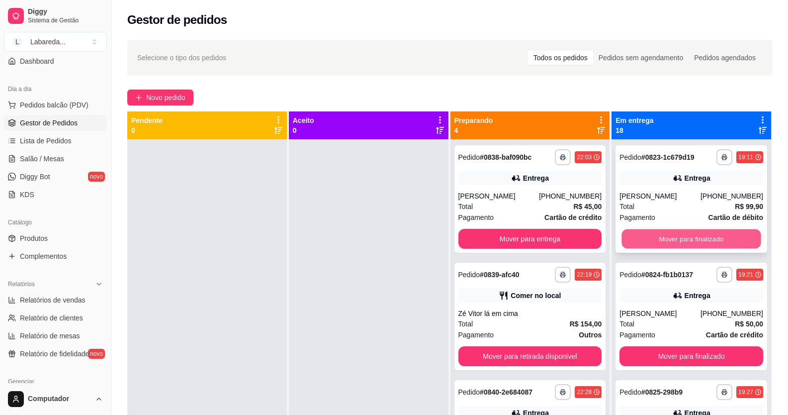
click at [622, 240] on button "Mover para finalizado" at bounding box center [691, 238] width 139 height 19
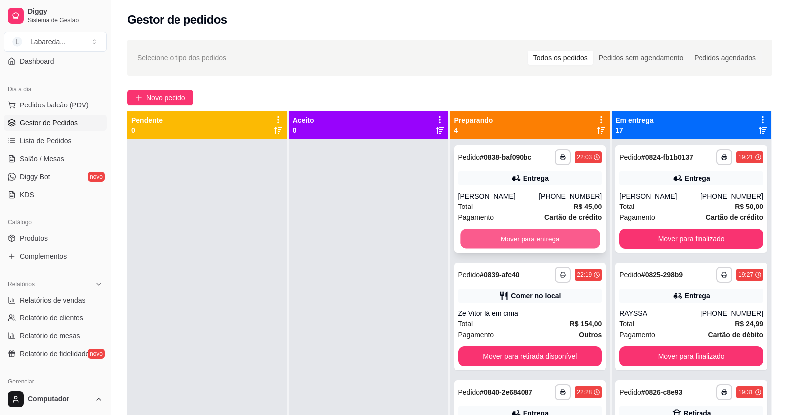
click at [580, 245] on button "Mover para entrega" at bounding box center [530, 238] width 139 height 19
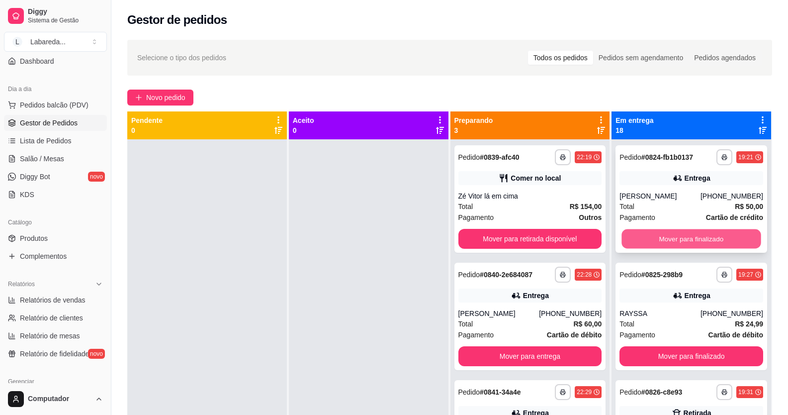
click at [645, 244] on button "Mover para finalizado" at bounding box center [691, 238] width 139 height 19
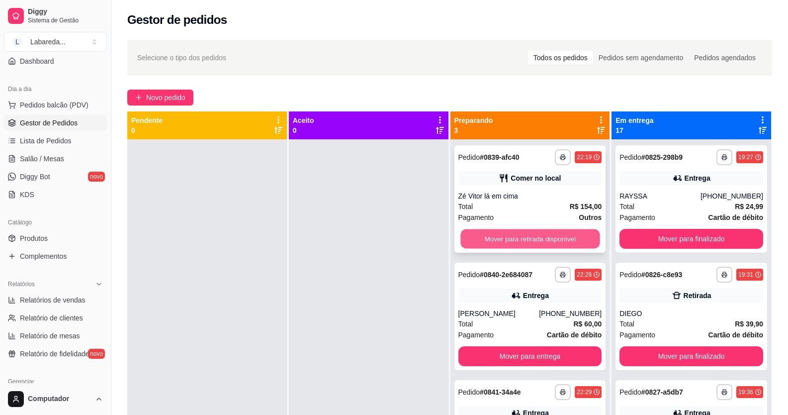
click at [579, 239] on button "Mover para retirada disponível" at bounding box center [530, 238] width 139 height 19
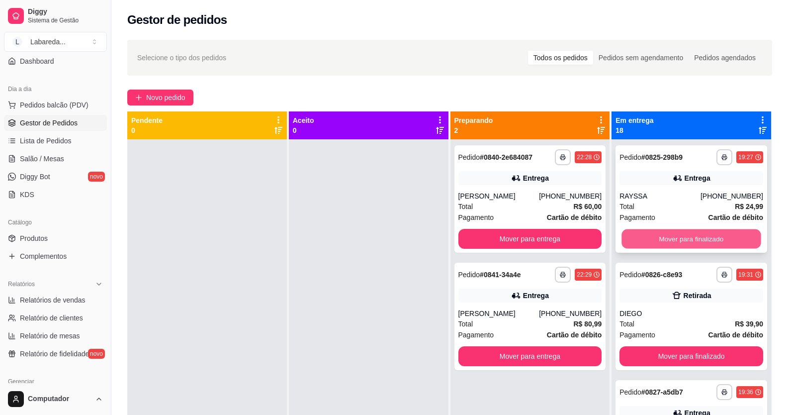
click at [638, 242] on button "Mover para finalizado" at bounding box center [691, 238] width 139 height 19
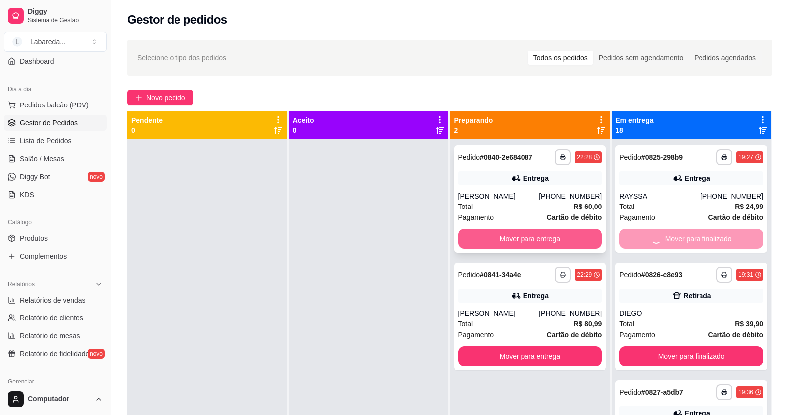
click at [568, 236] on button "Mover para entrega" at bounding box center [531, 239] width 144 height 20
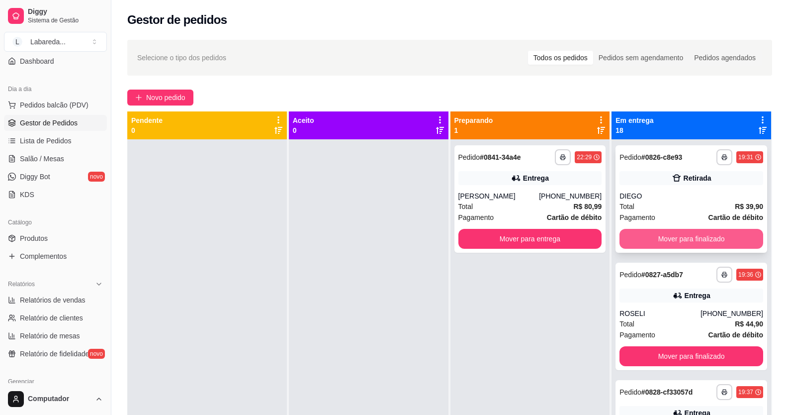
click at [632, 247] on button "Mover para finalizado" at bounding box center [692, 239] width 144 height 20
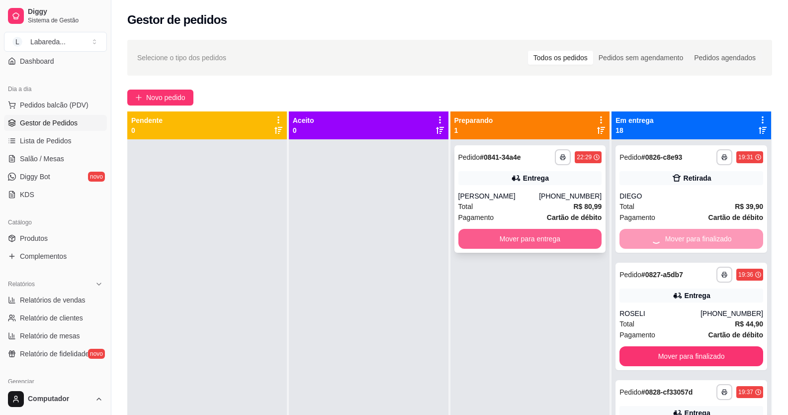
click at [575, 238] on button "Mover para entrega" at bounding box center [531, 239] width 144 height 20
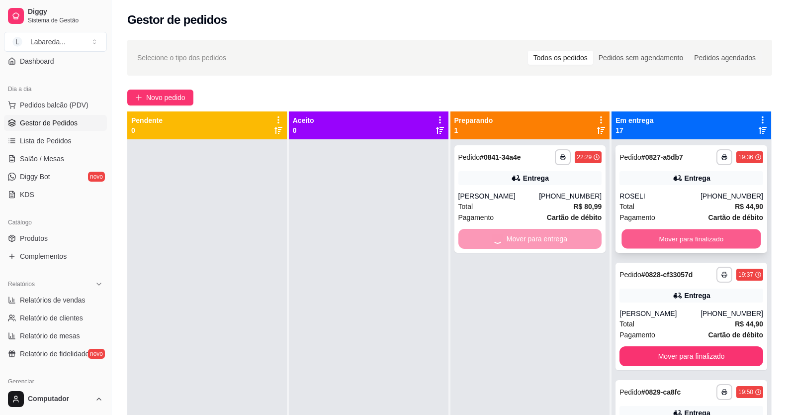
click at [640, 235] on button "Mover para finalizado" at bounding box center [691, 238] width 139 height 19
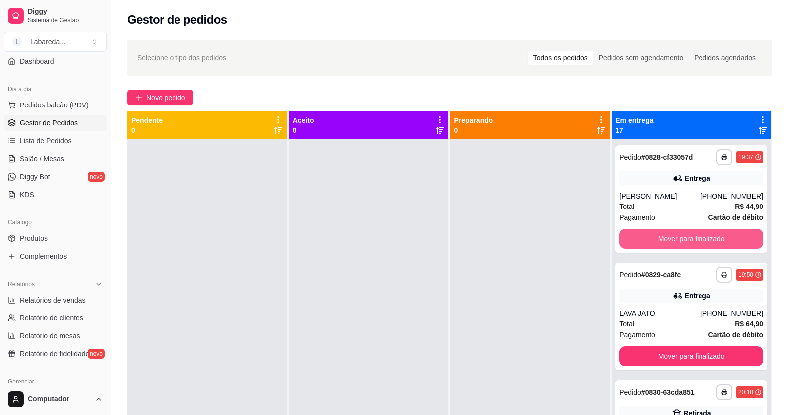
click at [641, 235] on button "Mover para finalizado" at bounding box center [692, 239] width 144 height 20
click at [641, 235] on button "Mover para finalizado" at bounding box center [691, 238] width 139 height 19
click at [641, 235] on button "Mover para finalizado" at bounding box center [692, 239] width 144 height 20
click at [641, 235] on button "Mover para finalizado" at bounding box center [691, 238] width 139 height 19
click at [641, 235] on button "Mover para finalizado" at bounding box center [692, 239] width 144 height 20
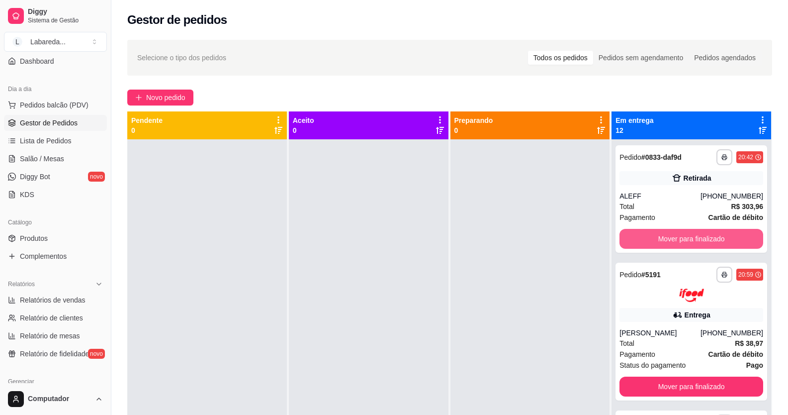
click at [641, 236] on button "Mover para finalizado" at bounding box center [692, 239] width 144 height 20
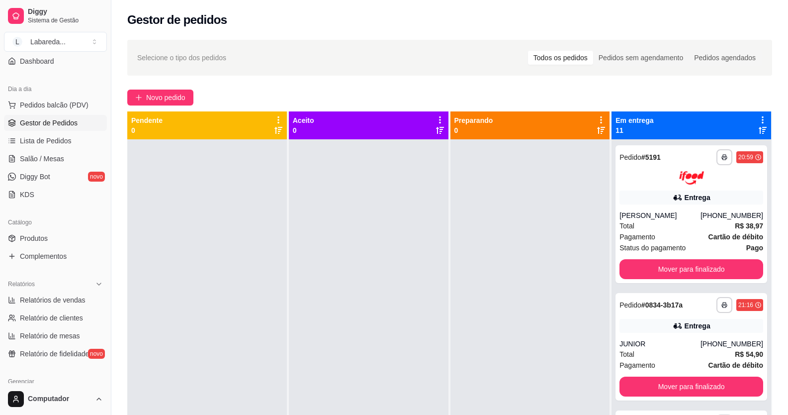
click at [639, 238] on span "Pagamento" at bounding box center [638, 236] width 36 height 11
click at [638, 267] on button "Mover para finalizado" at bounding box center [692, 269] width 144 height 20
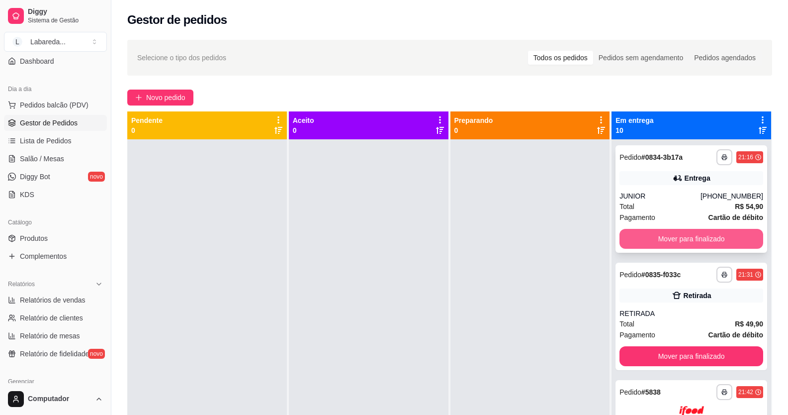
click at [630, 235] on button "Mover para finalizado" at bounding box center [692, 239] width 144 height 20
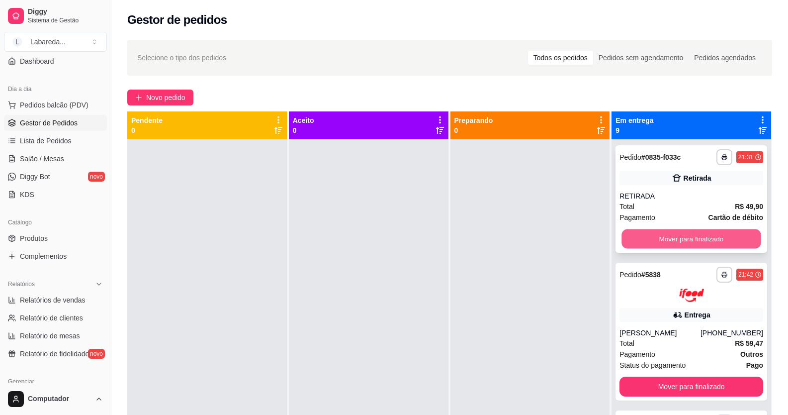
click at [630, 237] on button "Mover para finalizado" at bounding box center [691, 238] width 139 height 19
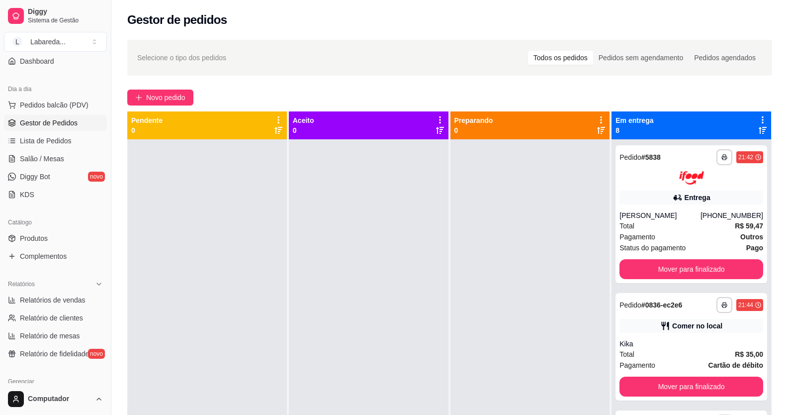
click at [630, 238] on span "Pagamento" at bounding box center [638, 236] width 36 height 11
click at [659, 273] on button "Mover para finalizado" at bounding box center [692, 269] width 144 height 20
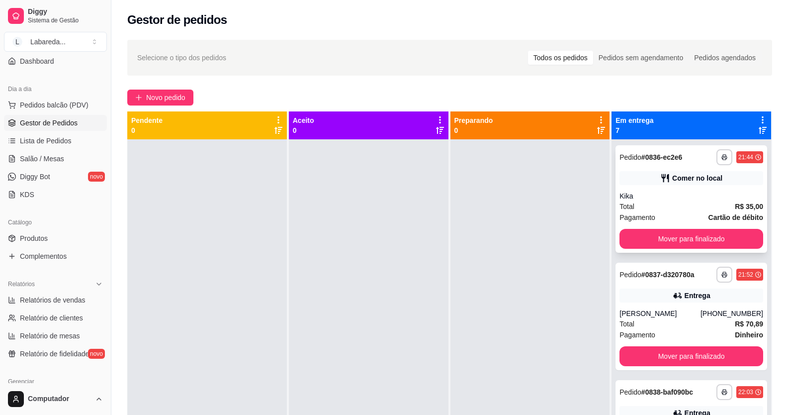
click at [635, 246] on button "Mover para finalizado" at bounding box center [692, 239] width 144 height 20
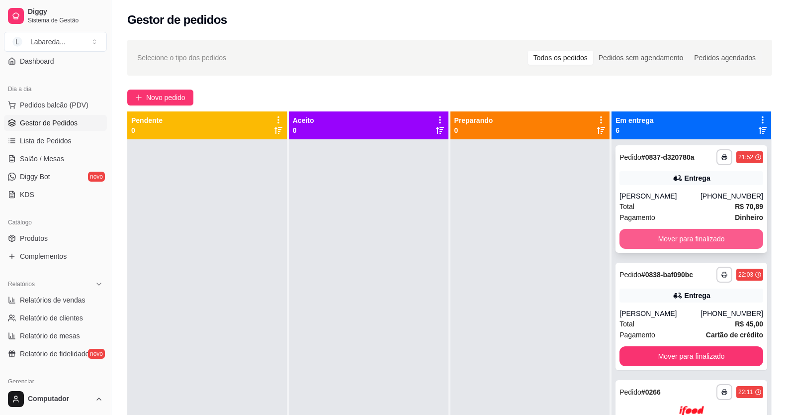
click at [629, 238] on button "Mover para finalizado" at bounding box center [692, 239] width 144 height 20
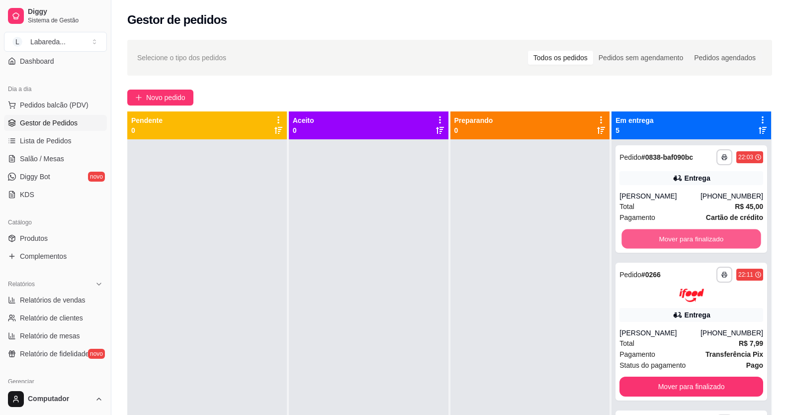
click at [630, 238] on button "Mover para finalizado" at bounding box center [691, 238] width 139 height 19
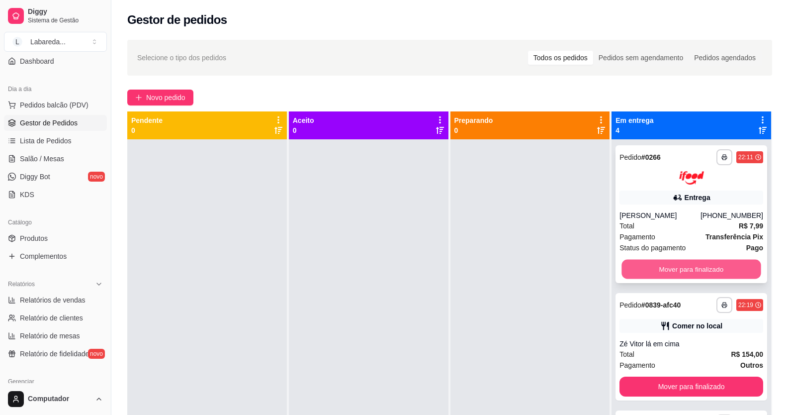
click at [639, 276] on button "Mover para finalizado" at bounding box center [691, 268] width 139 height 19
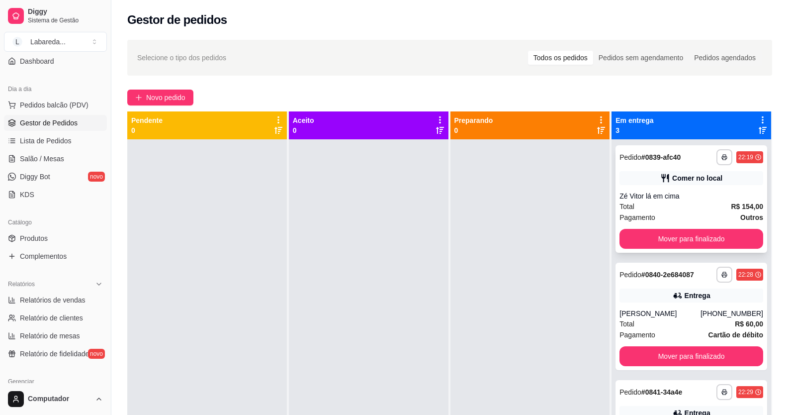
click at [634, 229] on button "Mover para finalizado" at bounding box center [692, 239] width 144 height 20
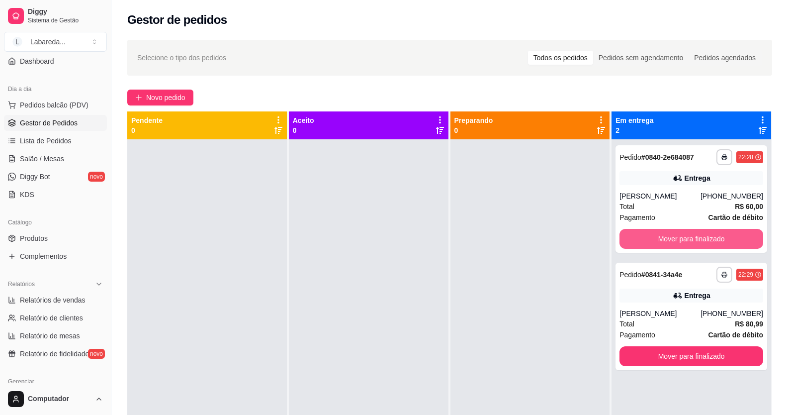
click at [634, 238] on button "Mover para finalizado" at bounding box center [692, 239] width 144 height 20
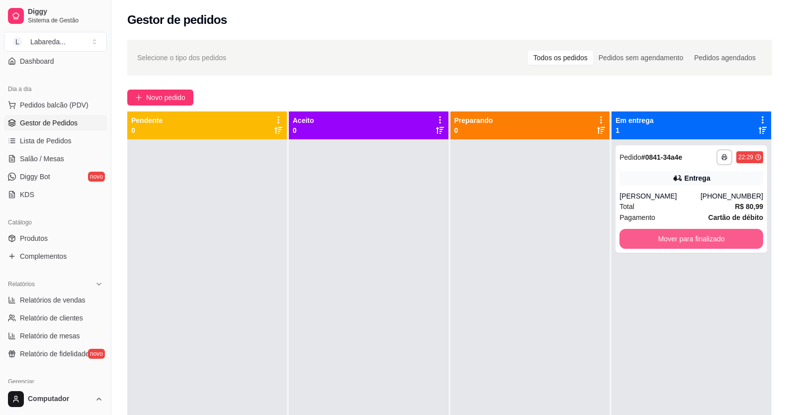
click at [634, 238] on button "Mover para finalizado" at bounding box center [692, 239] width 144 height 20
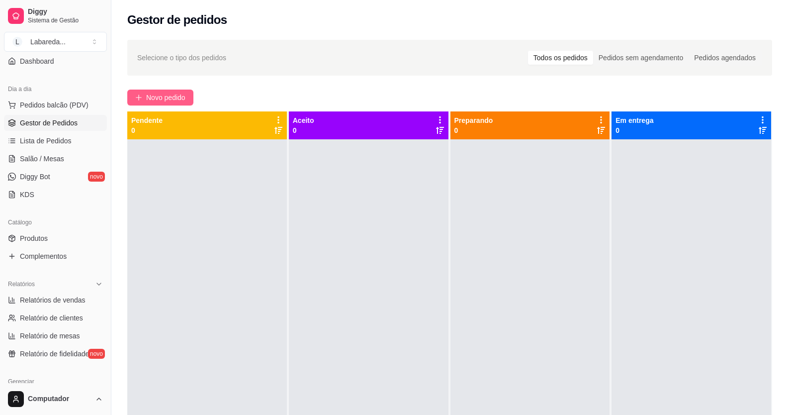
click at [172, 99] on span "Novo pedido" at bounding box center [165, 97] width 39 height 11
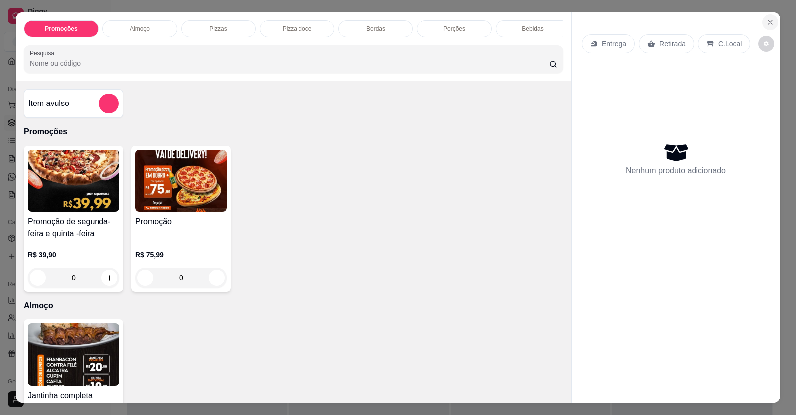
click at [764, 14] on button "Close" at bounding box center [770, 22] width 16 height 16
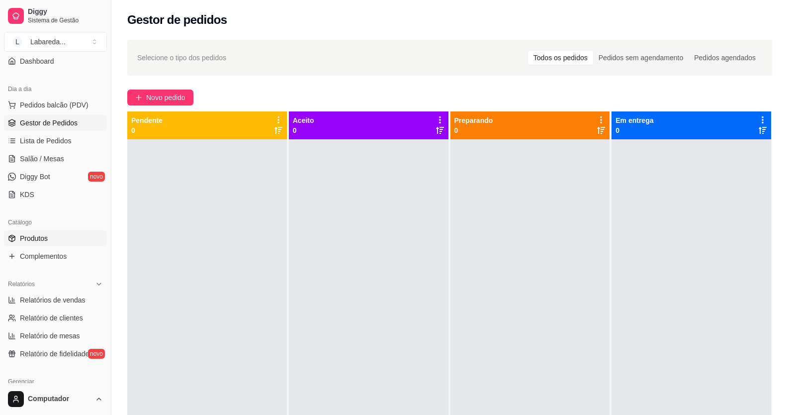
click at [49, 241] on link "Produtos" at bounding box center [55, 238] width 103 height 16
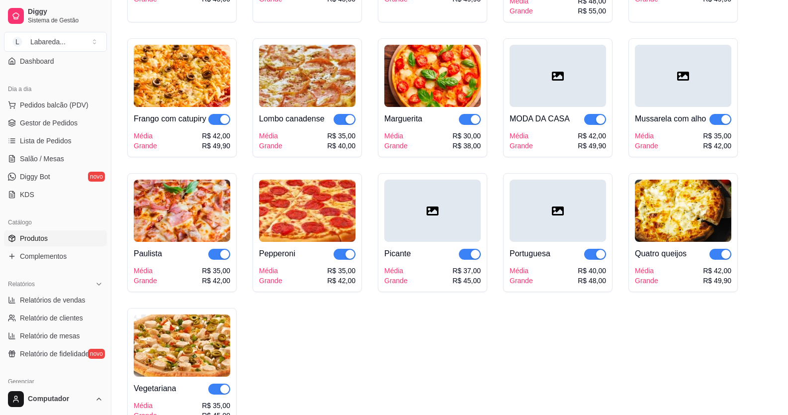
scroll to position [1343, 0]
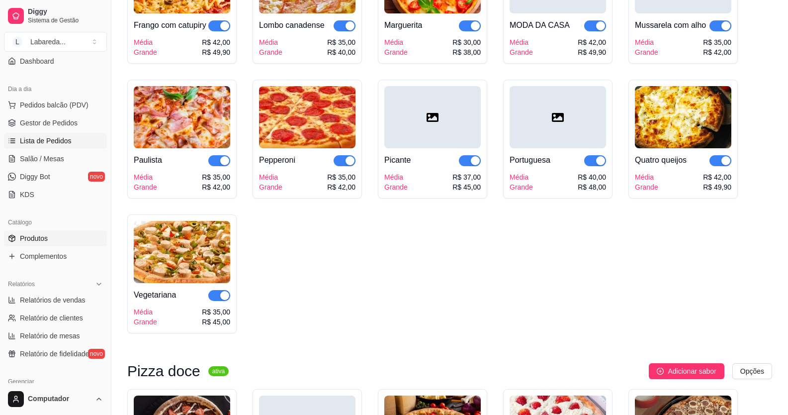
click at [49, 144] on span "Lista de Pedidos" at bounding box center [46, 141] width 52 height 10
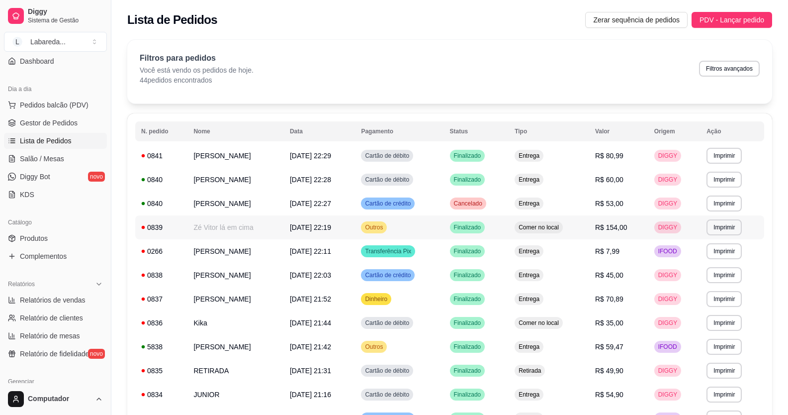
click at [248, 231] on td "Zé Vitor lá em cima" at bounding box center [236, 227] width 96 height 24
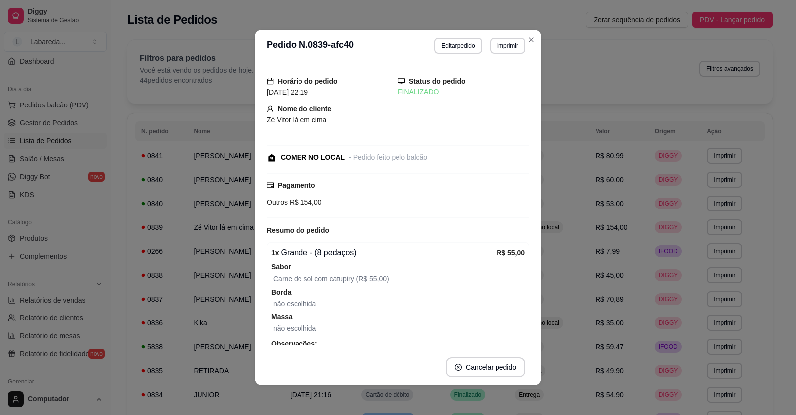
click at [471, 47] on button "Editar pedido" at bounding box center [457, 46] width 47 height 16
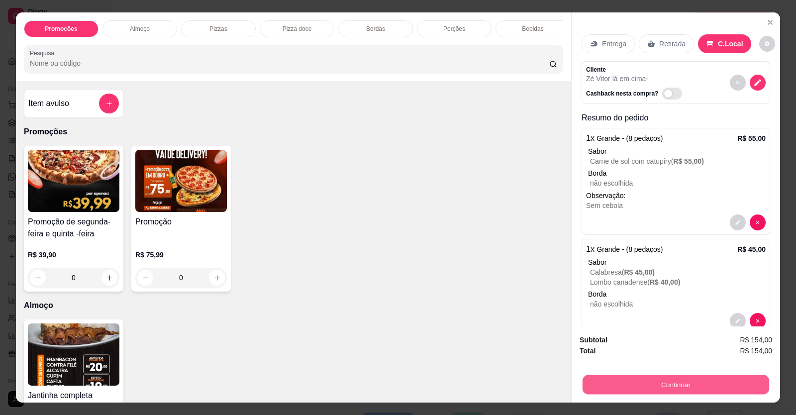
click at [633, 381] on button "Continuar" at bounding box center [676, 384] width 187 height 19
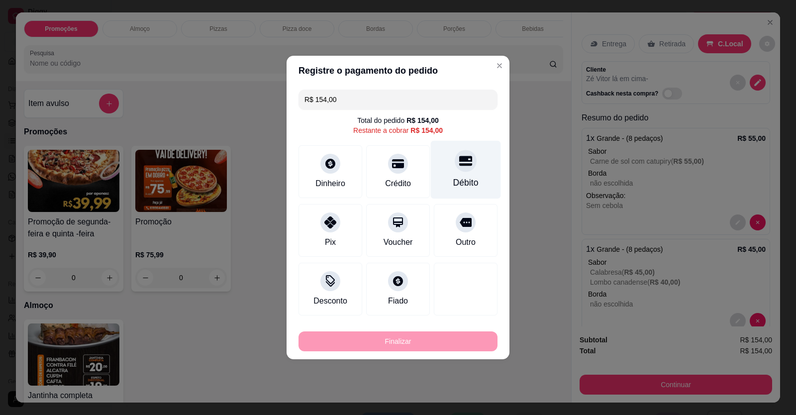
click at [471, 192] on div "Débito" at bounding box center [466, 170] width 70 height 58
type input "R$ 0,00"
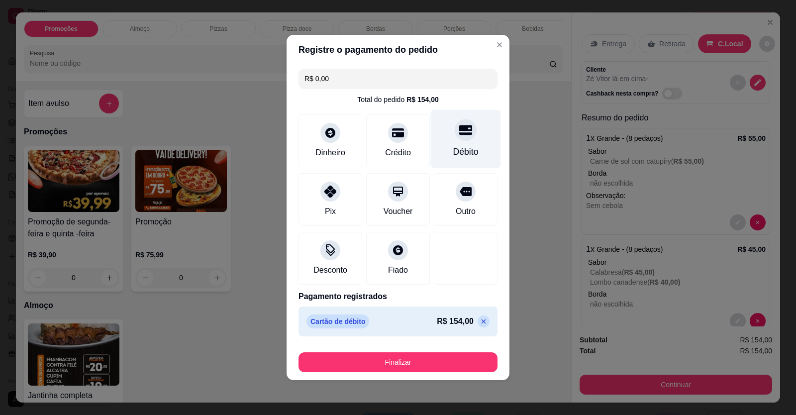
click at [462, 154] on div "Débito" at bounding box center [465, 151] width 25 height 13
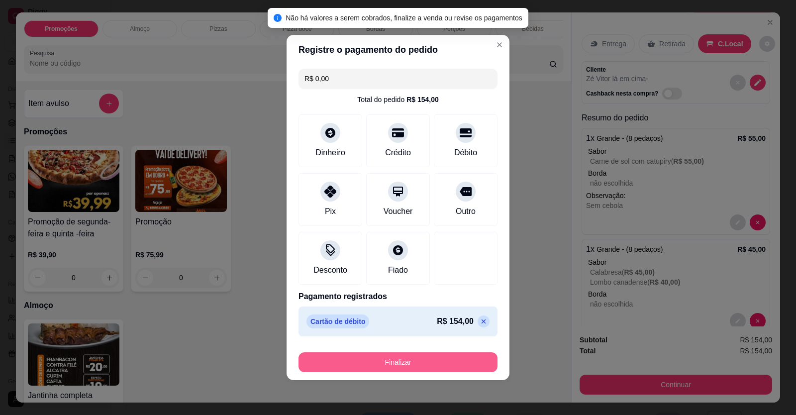
click at [459, 358] on button "Finalizar" at bounding box center [397, 362] width 199 height 20
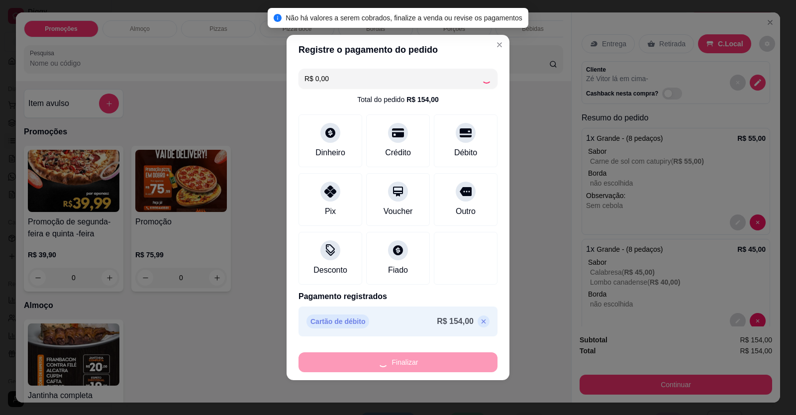
type input "0"
type input "-R$ 154,00"
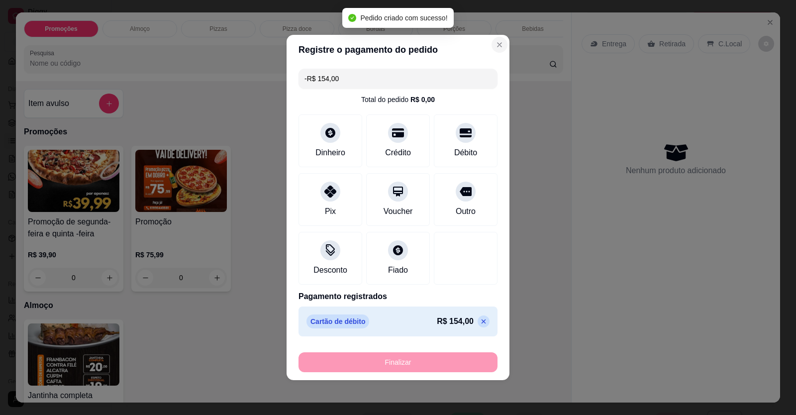
click at [494, 50] on button "Imprimir" at bounding box center [507, 46] width 35 height 16
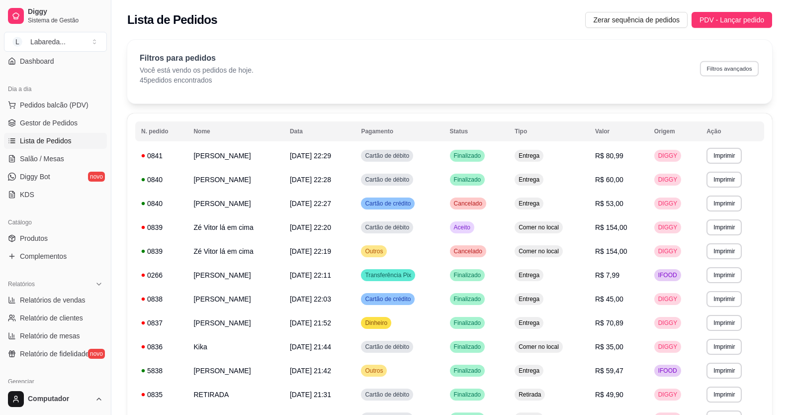
click at [724, 71] on button "Filtros avançados" at bounding box center [729, 68] width 59 height 15
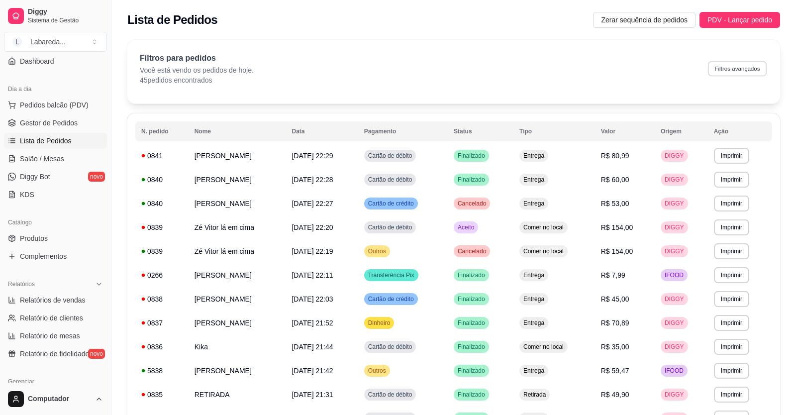
select select "0"
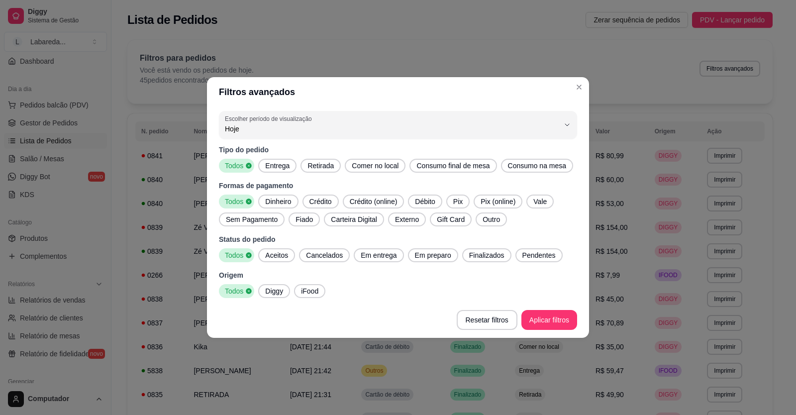
click at [484, 253] on span "Finalizados" at bounding box center [486, 255] width 43 height 10
drag, startPoint x: 270, startPoint y: 292, endPoint x: 305, endPoint y: 284, distance: 35.8
click at [271, 292] on span "Diggy" at bounding box center [274, 291] width 26 height 10
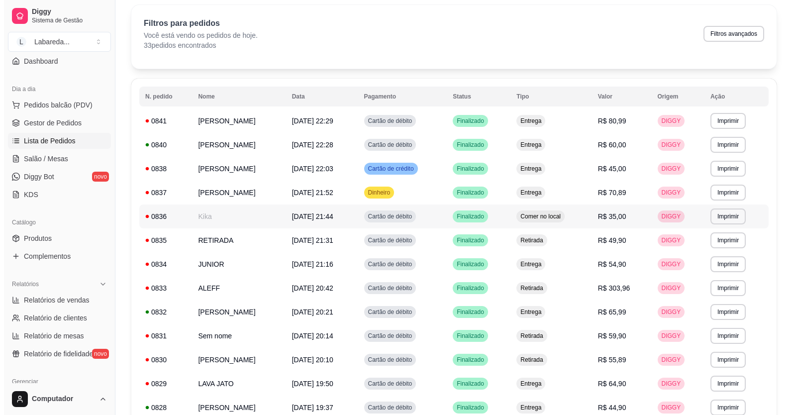
scroll to position [50, 0]
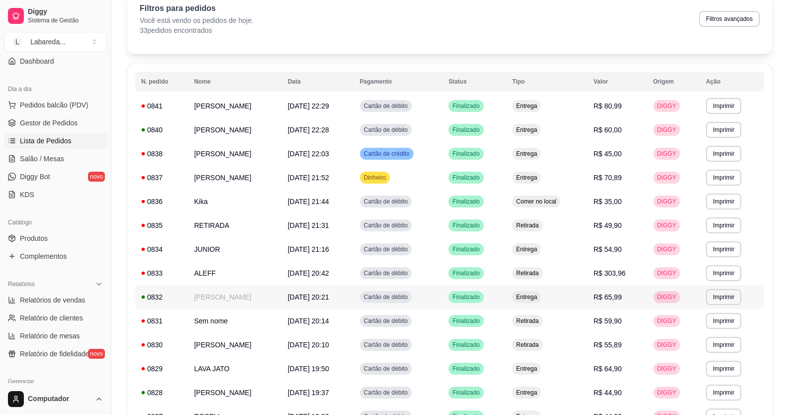
click at [239, 298] on td "[PERSON_NAME]" at bounding box center [235, 297] width 94 height 24
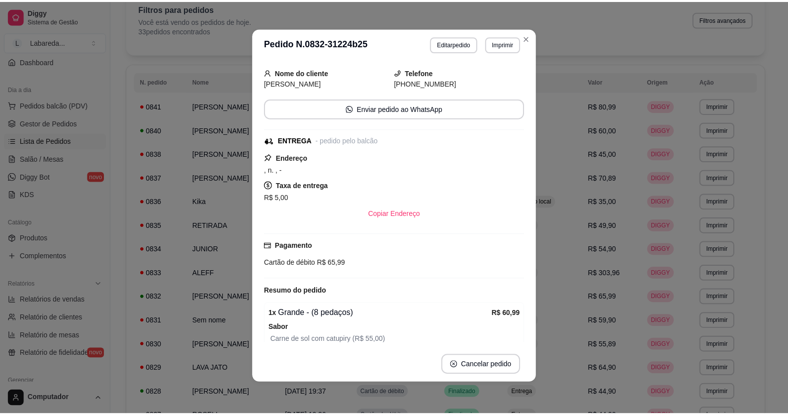
scroll to position [53, 0]
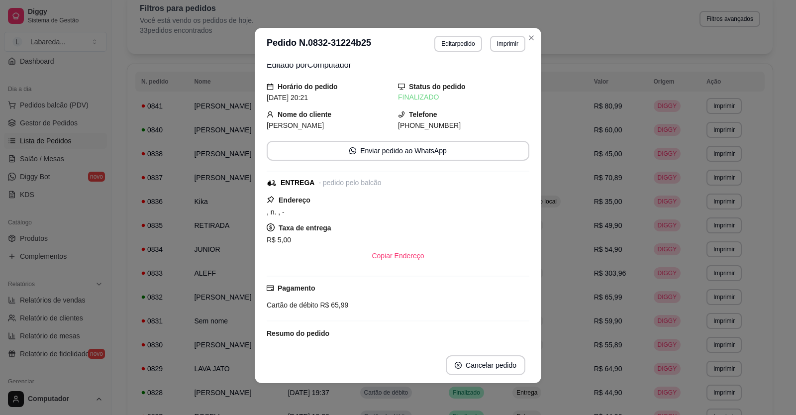
drag, startPoint x: 319, startPoint y: 222, endPoint x: 281, endPoint y: 223, distance: 38.3
click at [318, 222] on div "Taxa de entrega R$ 5,00" at bounding box center [398, 234] width 263 height 24
click at [281, 224] on strong "Taxa de entrega" at bounding box center [305, 228] width 53 height 8
drag, startPoint x: 277, startPoint y: 211, endPoint x: 321, endPoint y: 190, distance: 49.2
click at [278, 211] on span ", n. , -" at bounding box center [276, 212] width 18 height 8
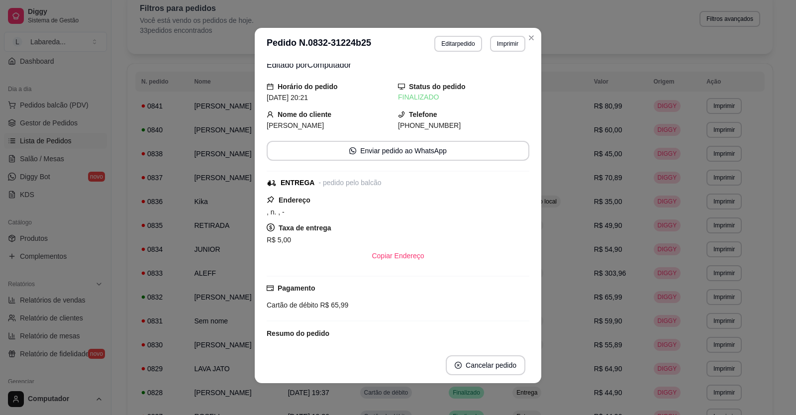
click at [327, 186] on div "- pedido pelo balcão" at bounding box center [349, 183] width 63 height 10
click at [302, 187] on div "ENTREGA" at bounding box center [298, 183] width 34 height 10
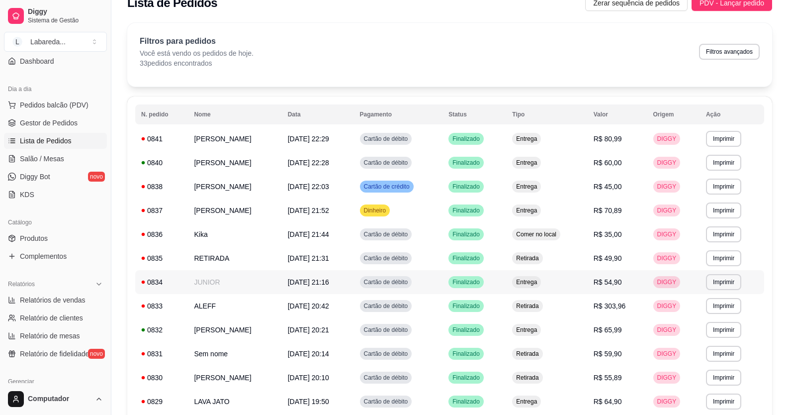
scroll to position [0, 0]
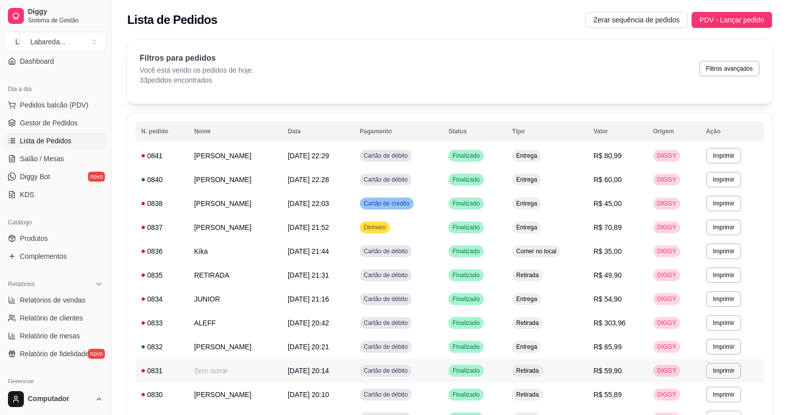
click at [239, 359] on td "Sem nome" at bounding box center [235, 371] width 94 height 24
click at [50, 103] on span "Pedidos balcão (PDV)" at bounding box center [54, 105] width 69 height 10
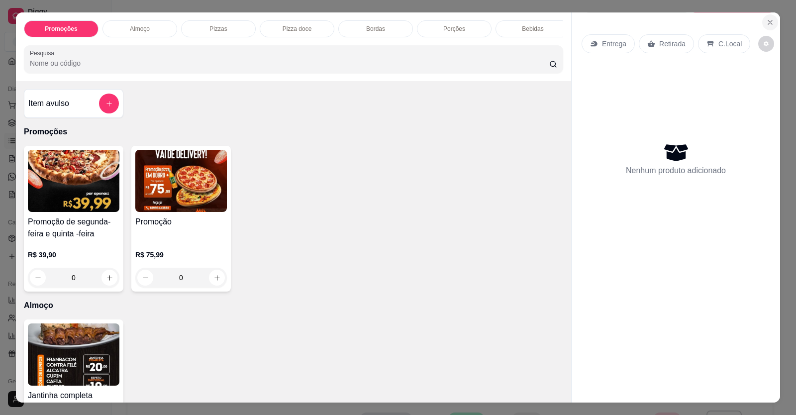
click at [766, 21] on icon "Close" at bounding box center [770, 22] width 8 height 8
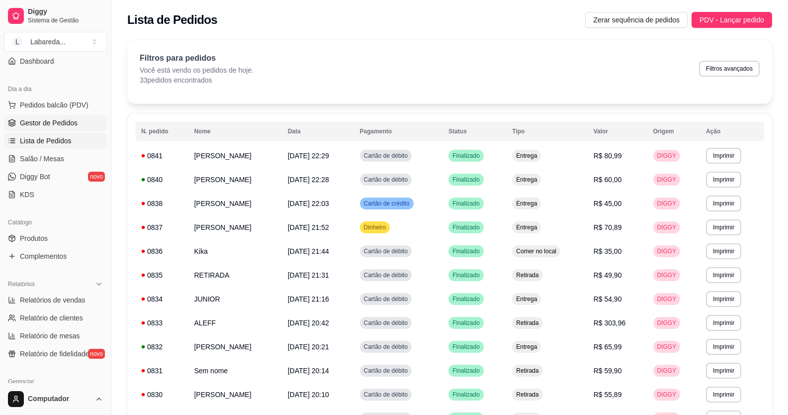
click at [58, 124] on span "Gestor de Pedidos" at bounding box center [49, 123] width 58 height 10
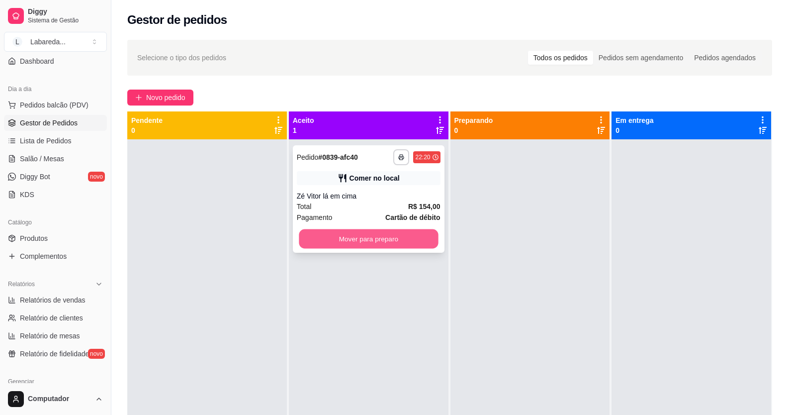
click at [348, 242] on button "Mover para preparo" at bounding box center [368, 238] width 139 height 19
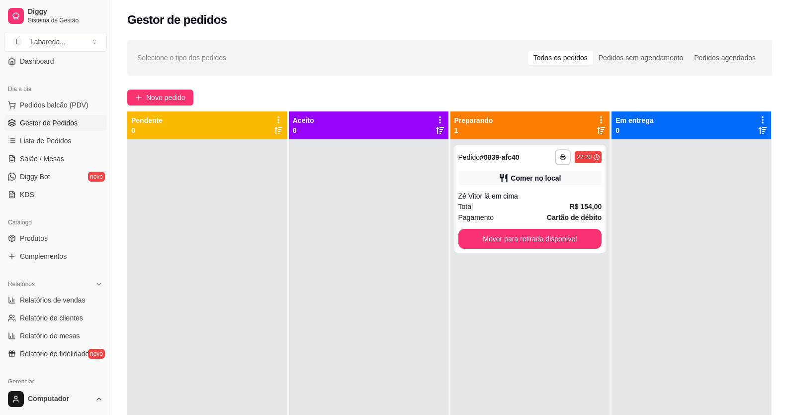
drag, startPoint x: 420, startPoint y: 243, endPoint x: 532, endPoint y: 242, distance: 111.4
click at [423, 242] on div at bounding box center [369, 346] width 160 height 415
click at [532, 242] on button "Mover para retirada disponível" at bounding box center [531, 239] width 144 height 20
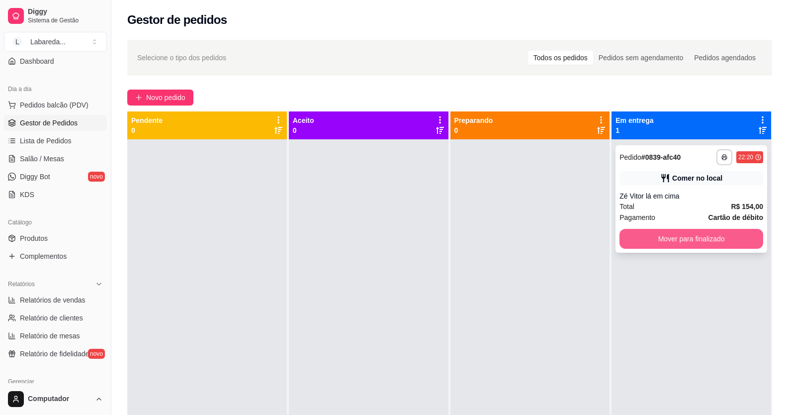
click at [629, 241] on button "Mover para finalizado" at bounding box center [692, 239] width 144 height 20
